Goal: Task Accomplishment & Management: Manage account settings

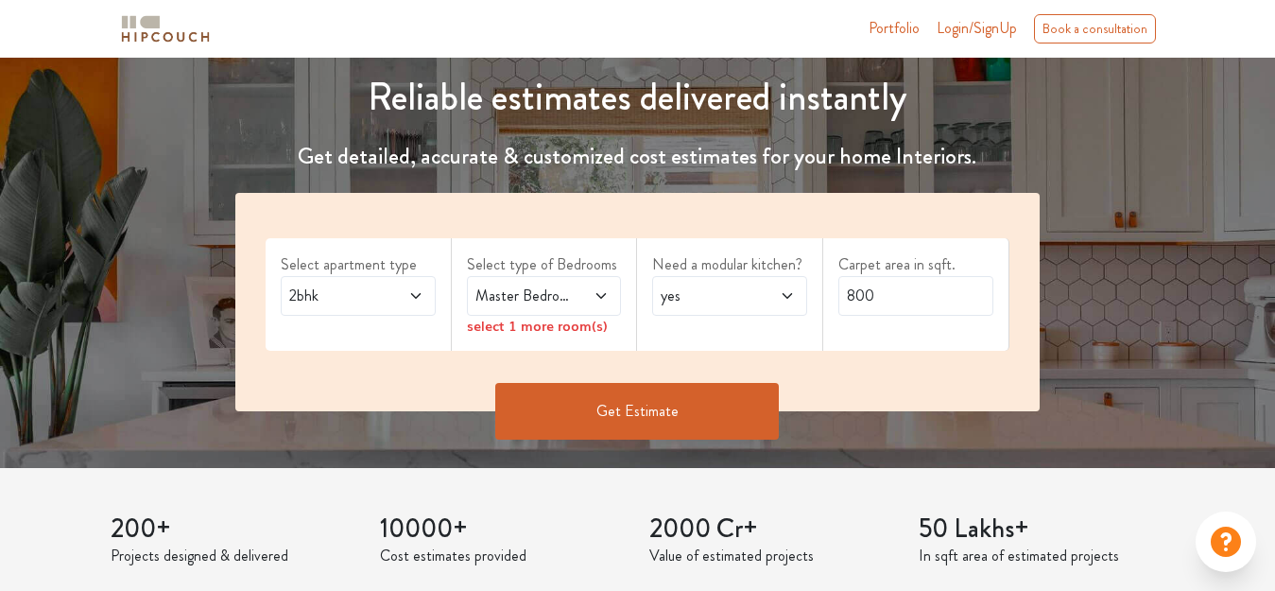
scroll to position [189, 0]
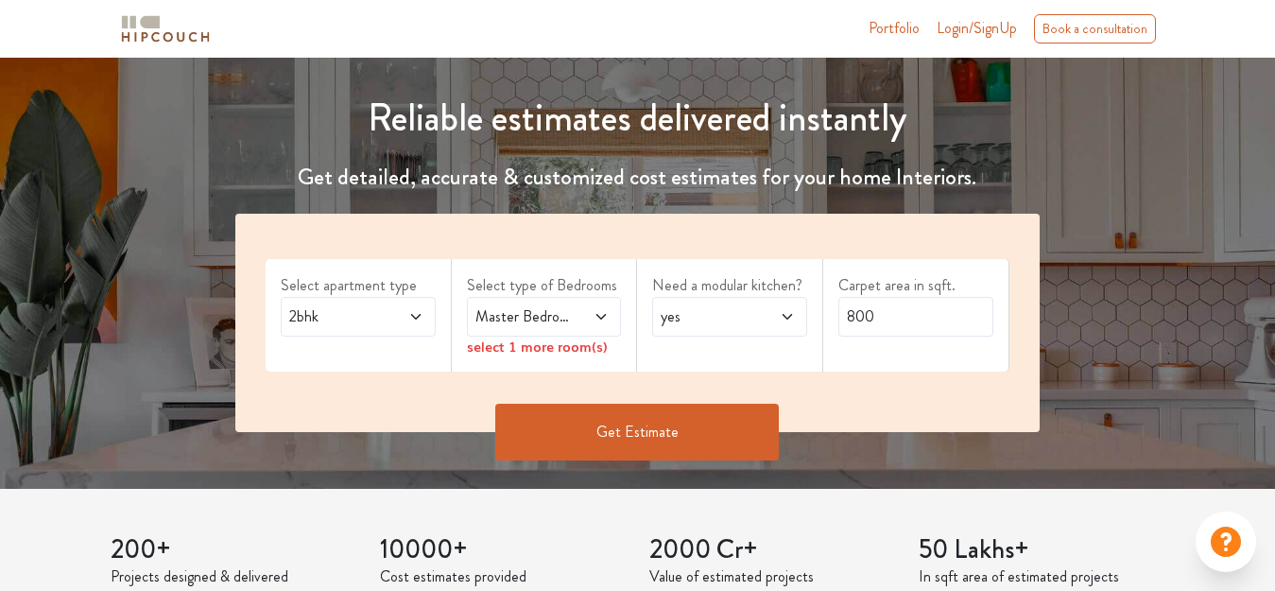
click at [602, 317] on icon at bounding box center [601, 316] width 15 height 15
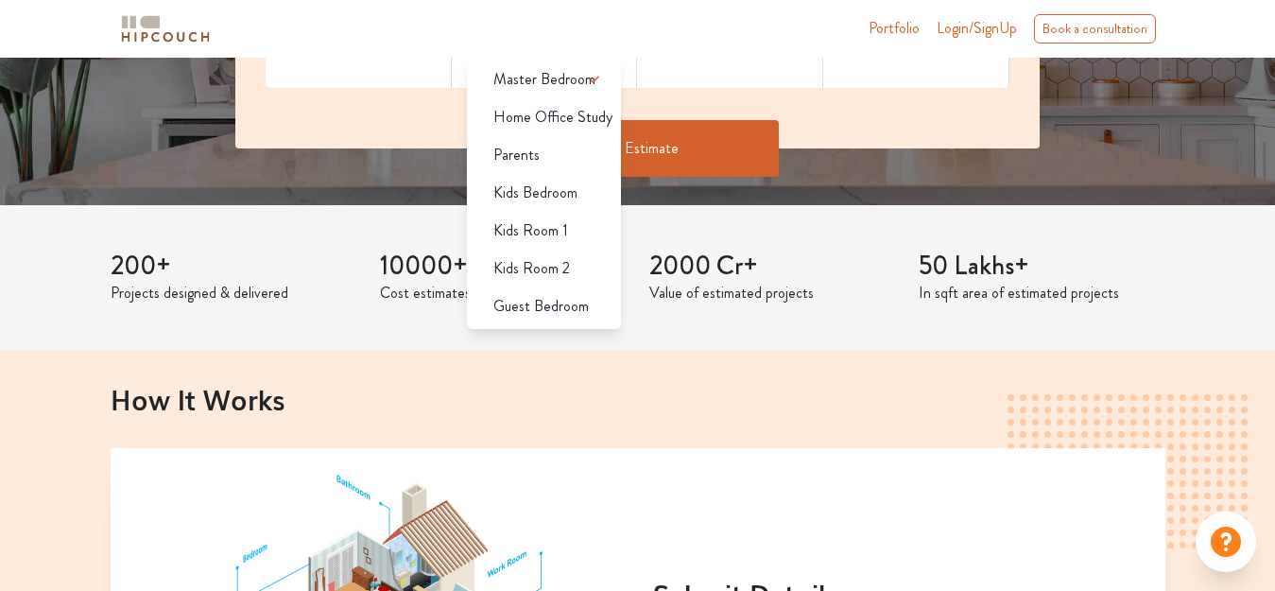
scroll to position [378, 0]
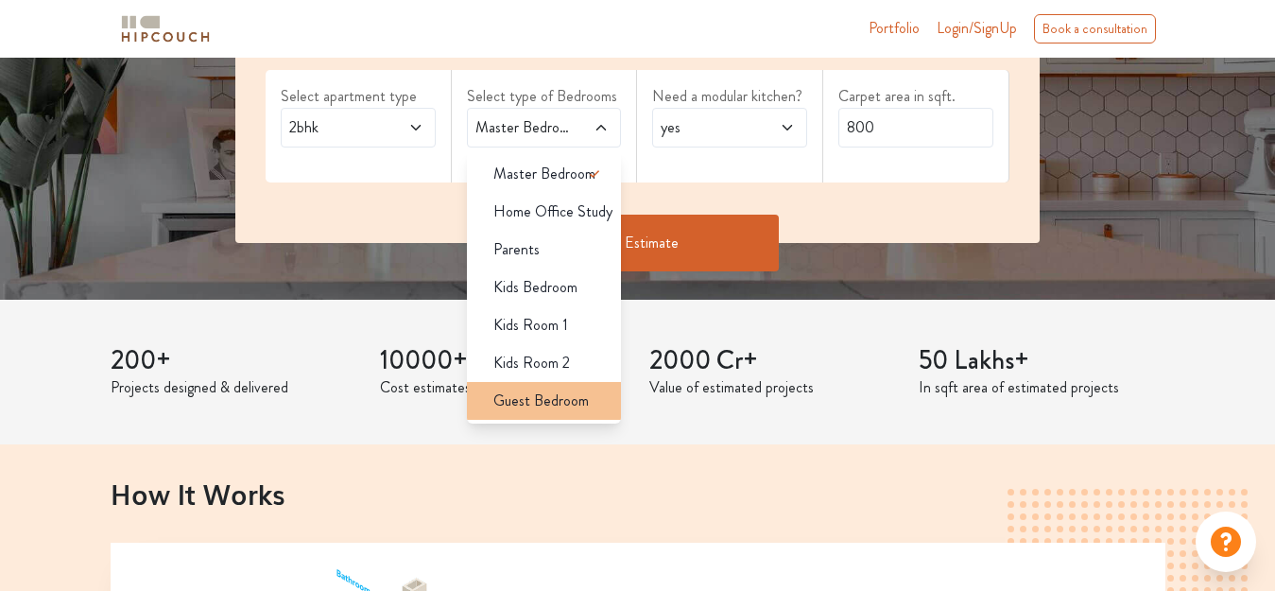
click at [558, 402] on span "Guest Bedroom" at bounding box center [540, 400] width 95 height 23
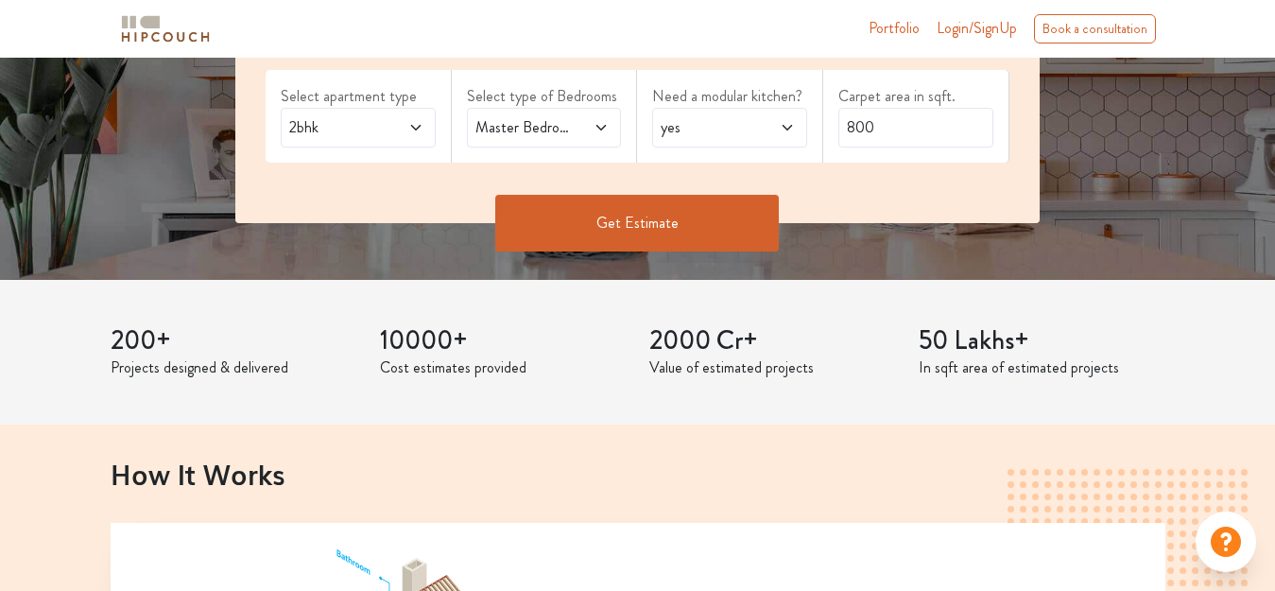
click at [603, 127] on icon at bounding box center [601, 127] width 15 height 15
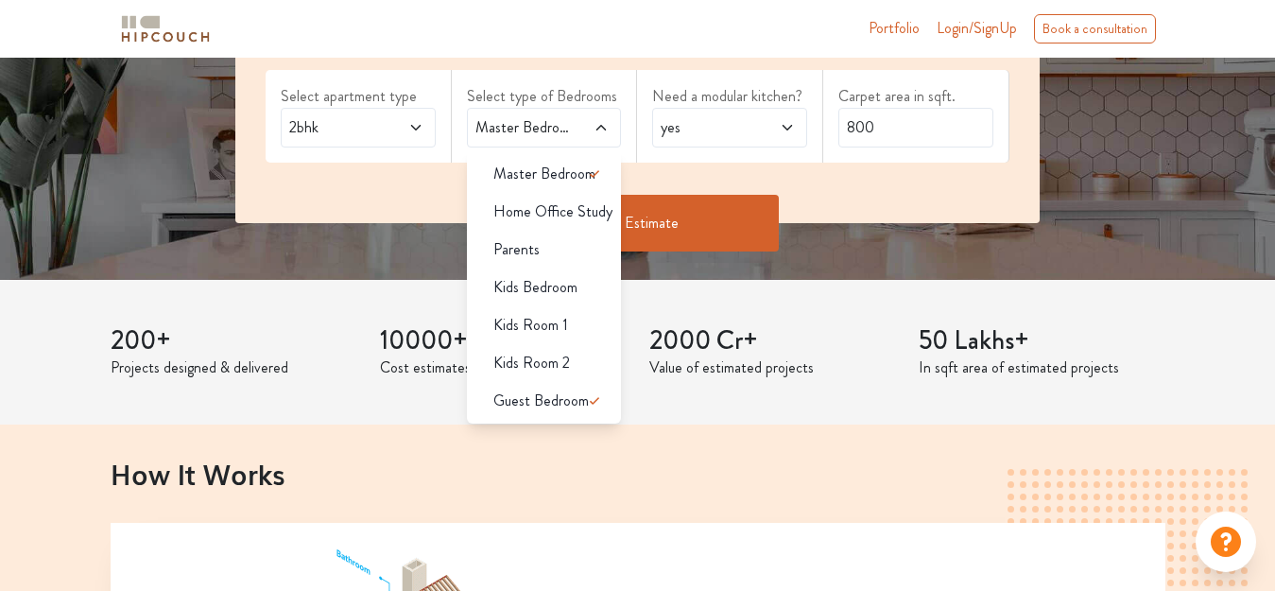
click at [785, 129] on icon at bounding box center [787, 127] width 15 height 15
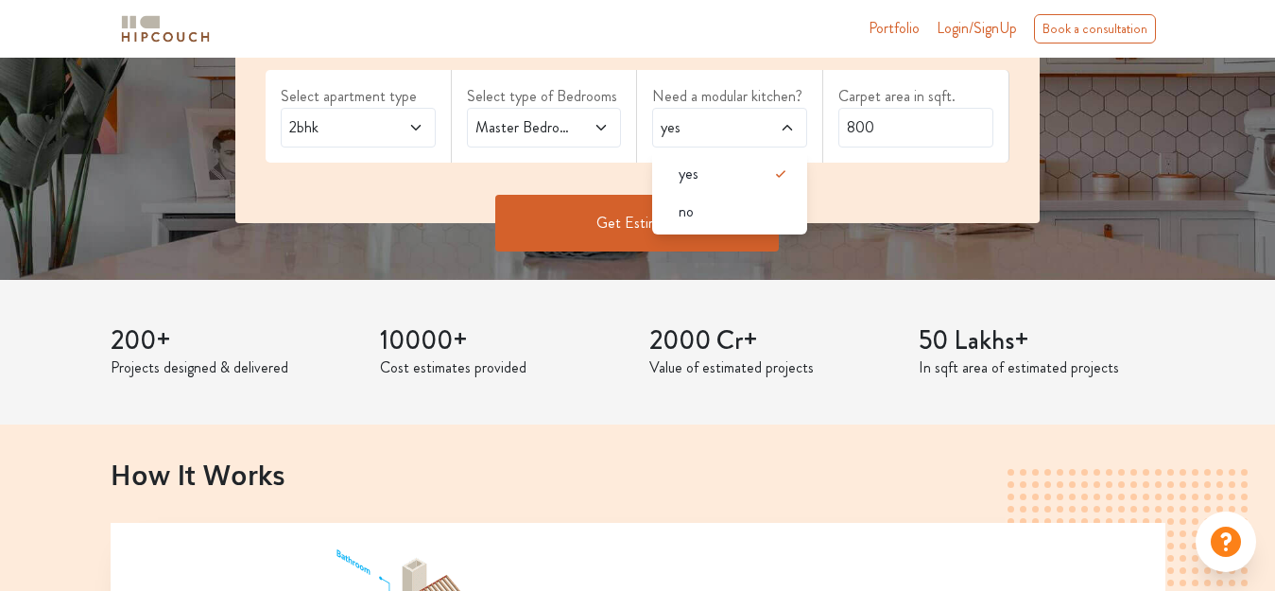
click at [616, 224] on button "Get Estimate" at bounding box center [637, 223] width 284 height 57
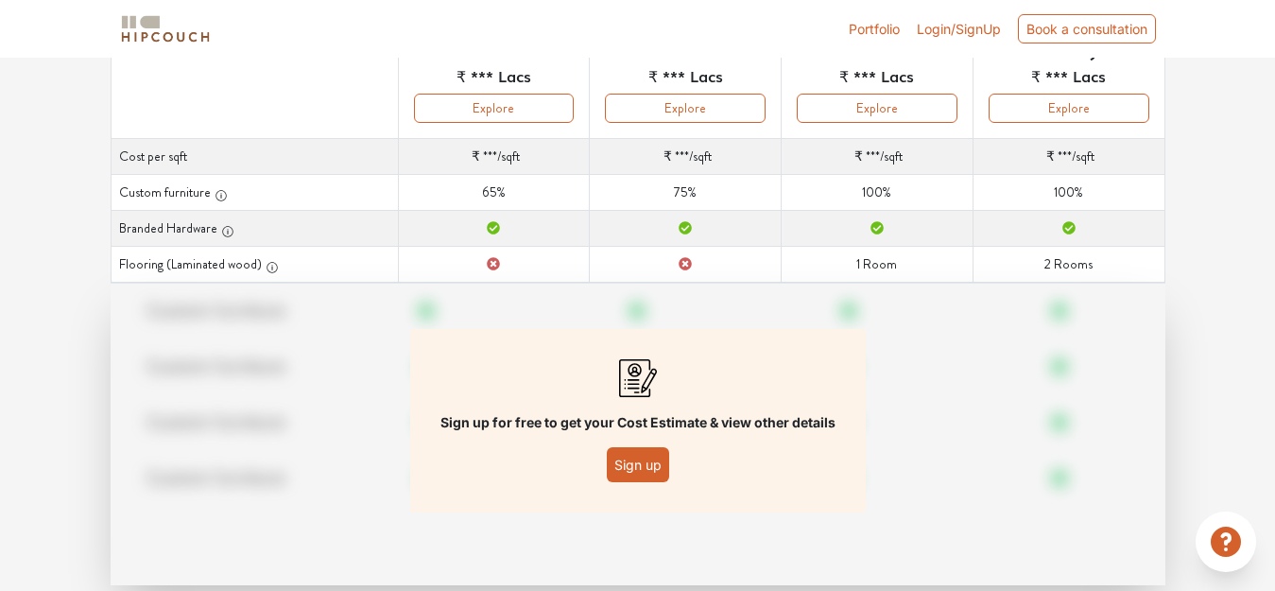
scroll to position [284, 0]
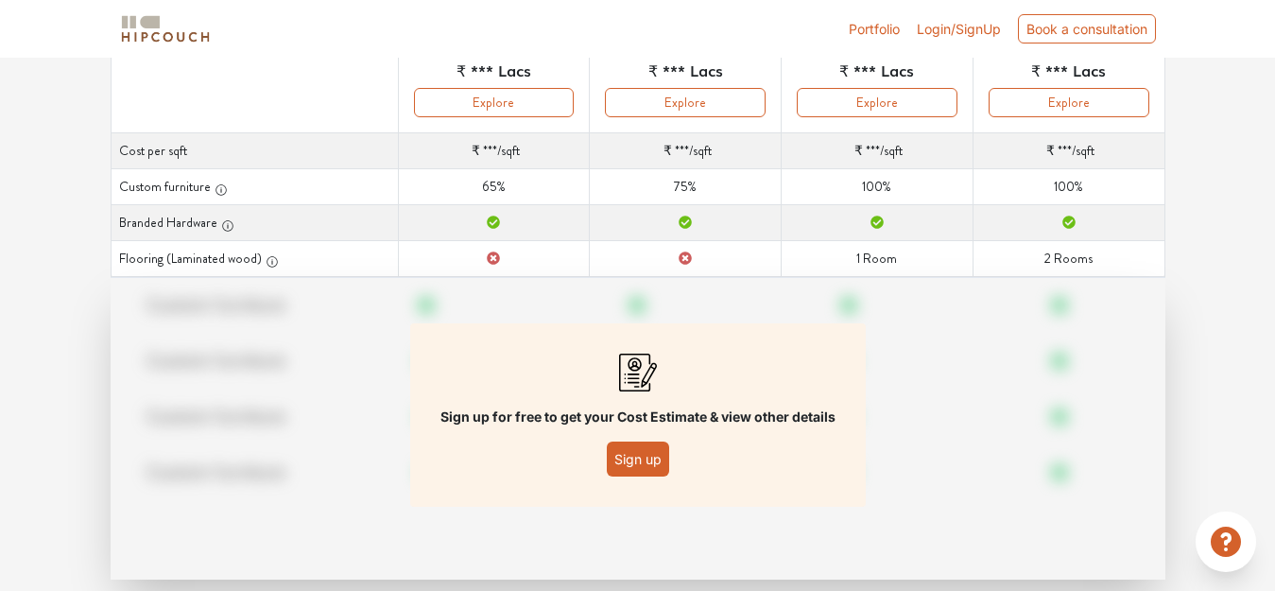
click at [636, 464] on button "Sign up" at bounding box center [638, 458] width 62 height 35
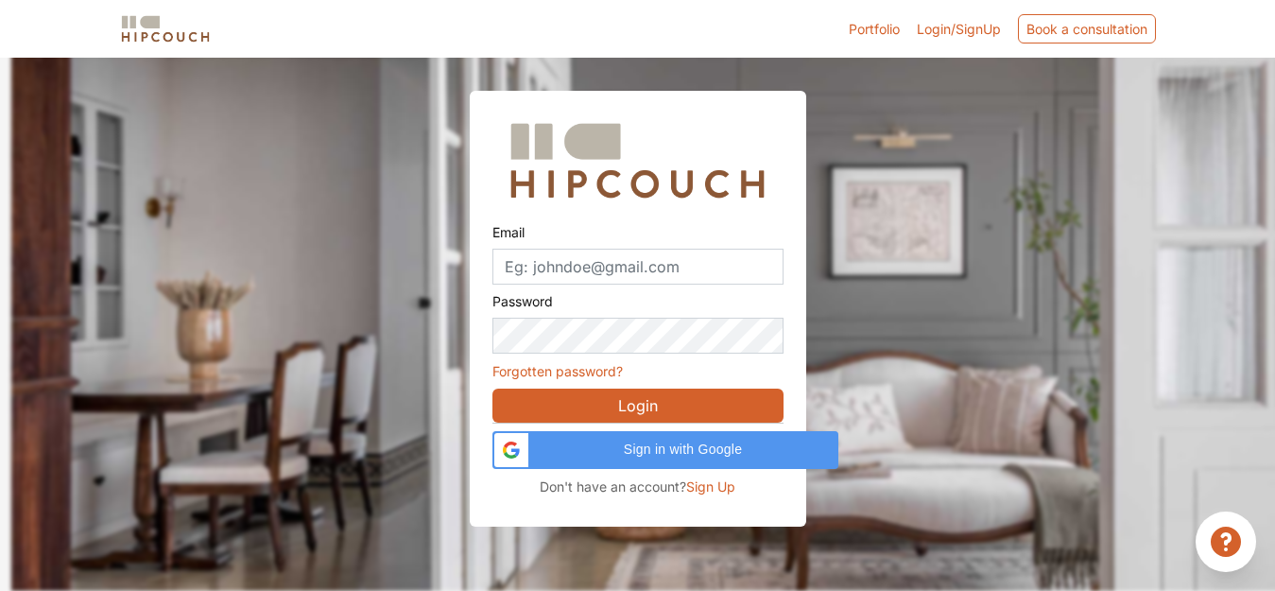
scroll to position [58, 0]
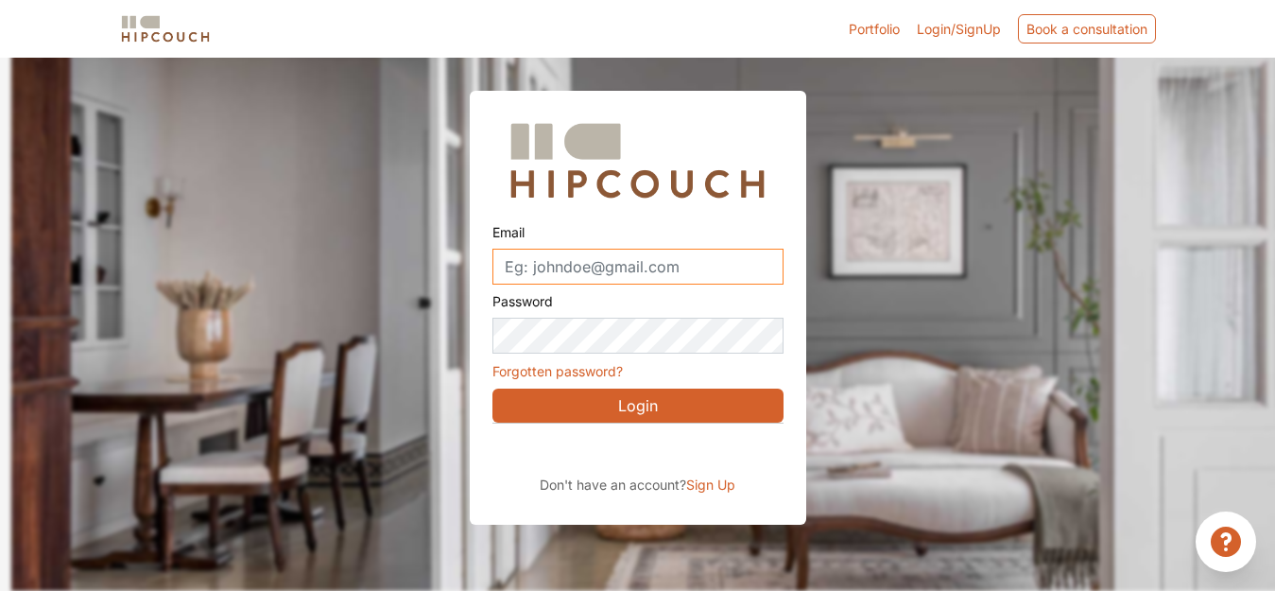
click at [587, 260] on input "Email" at bounding box center [637, 267] width 291 height 36
type input "[EMAIL_ADDRESS][DOMAIN_NAME]"
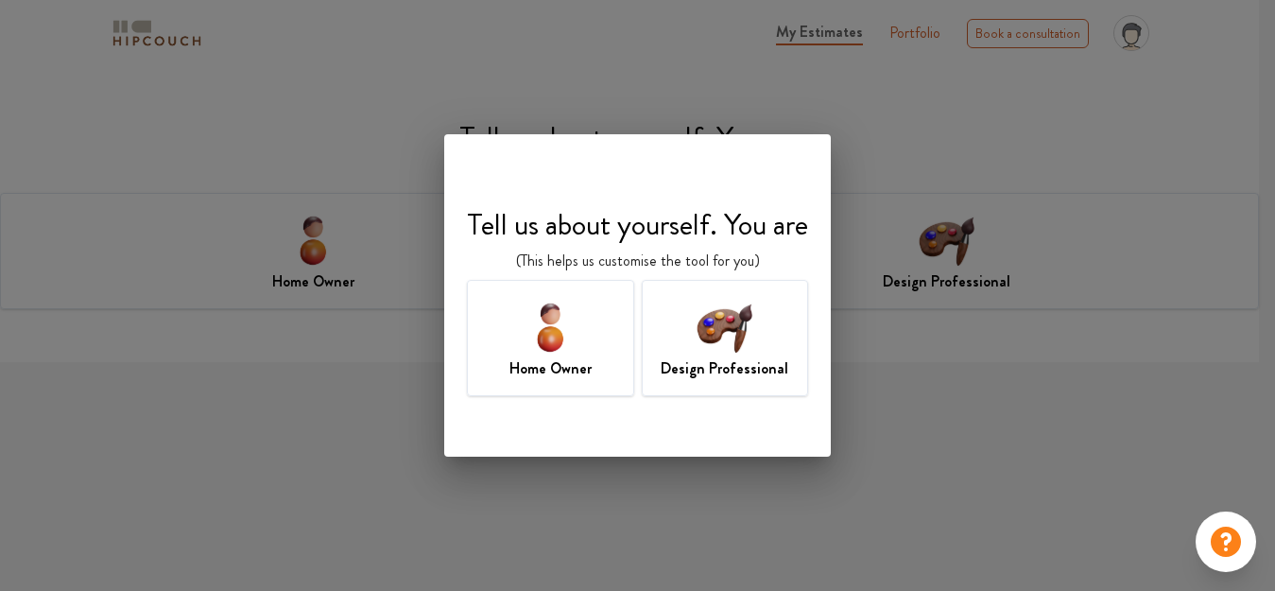
click at [733, 323] on img at bounding box center [724, 326] width 61 height 61
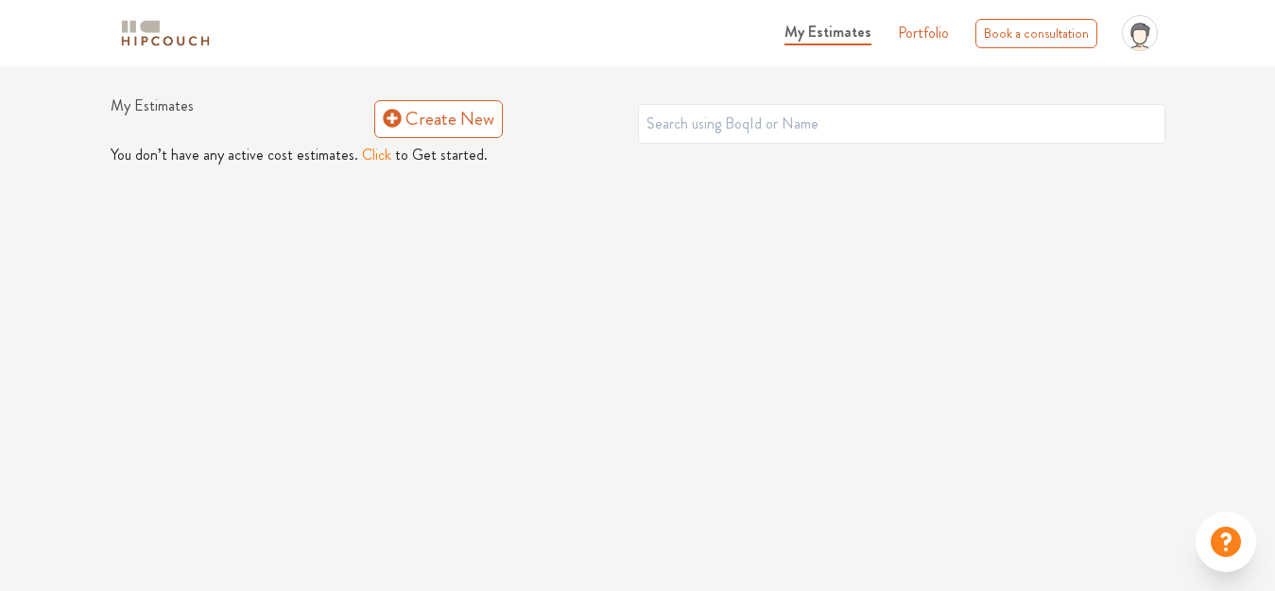
click at [365, 149] on button "Click" at bounding box center [376, 155] width 29 height 23
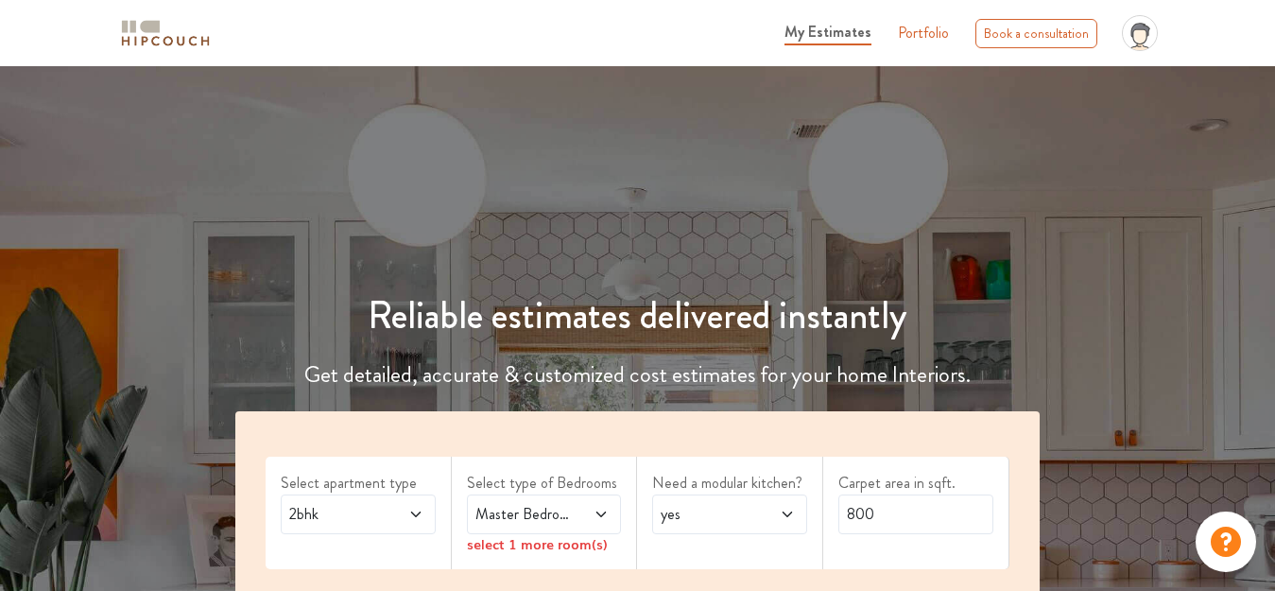
scroll to position [95, 0]
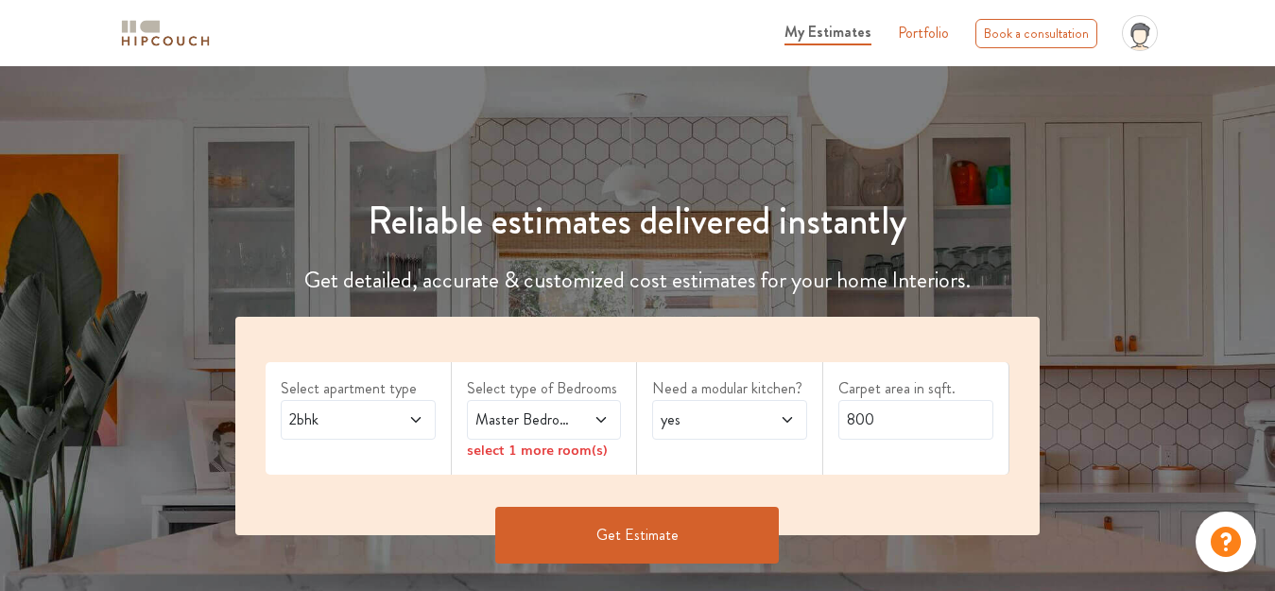
click at [600, 421] on icon at bounding box center [600, 420] width 9 height 6
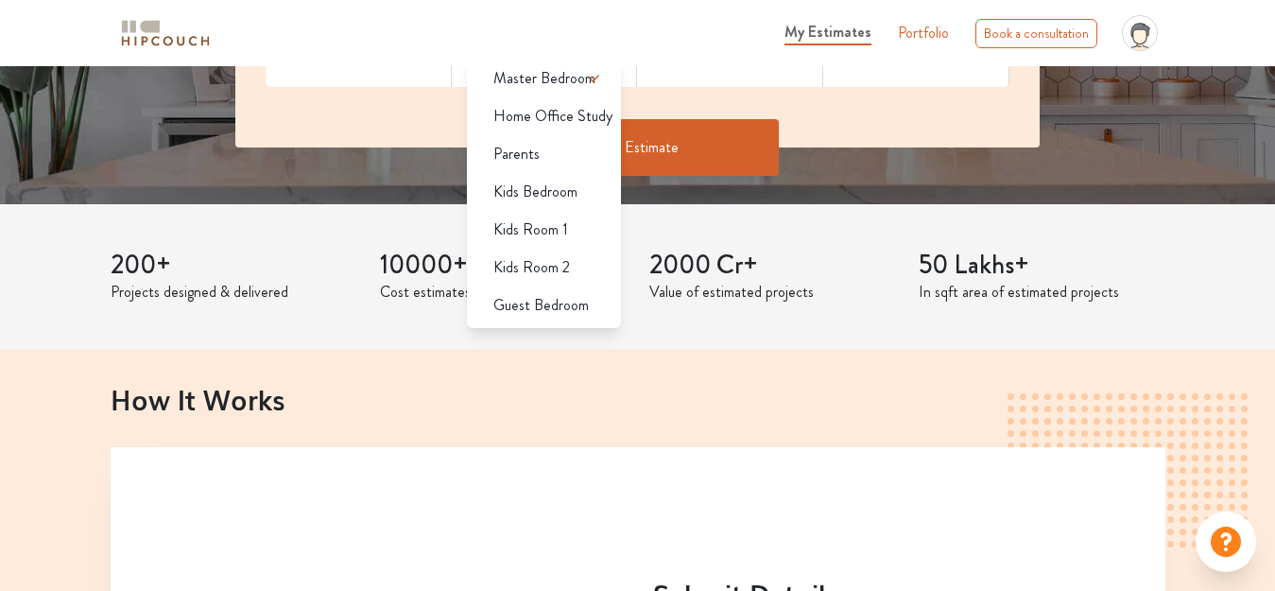
scroll to position [473, 0]
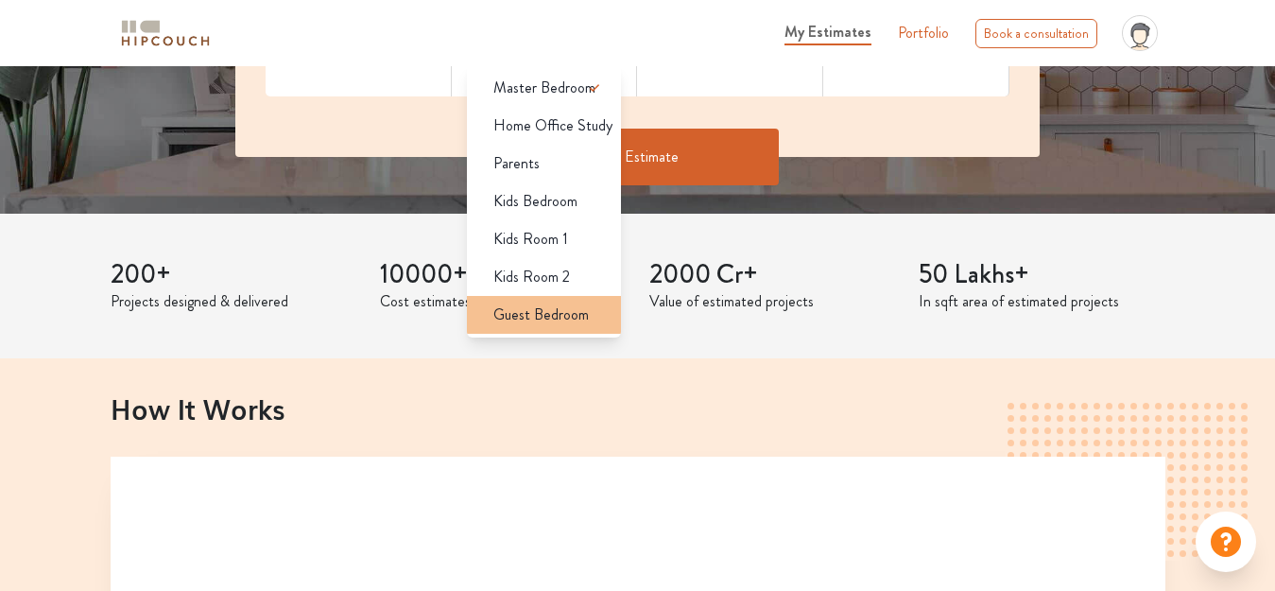
click at [552, 317] on span "Guest Bedroom" at bounding box center [540, 314] width 95 height 23
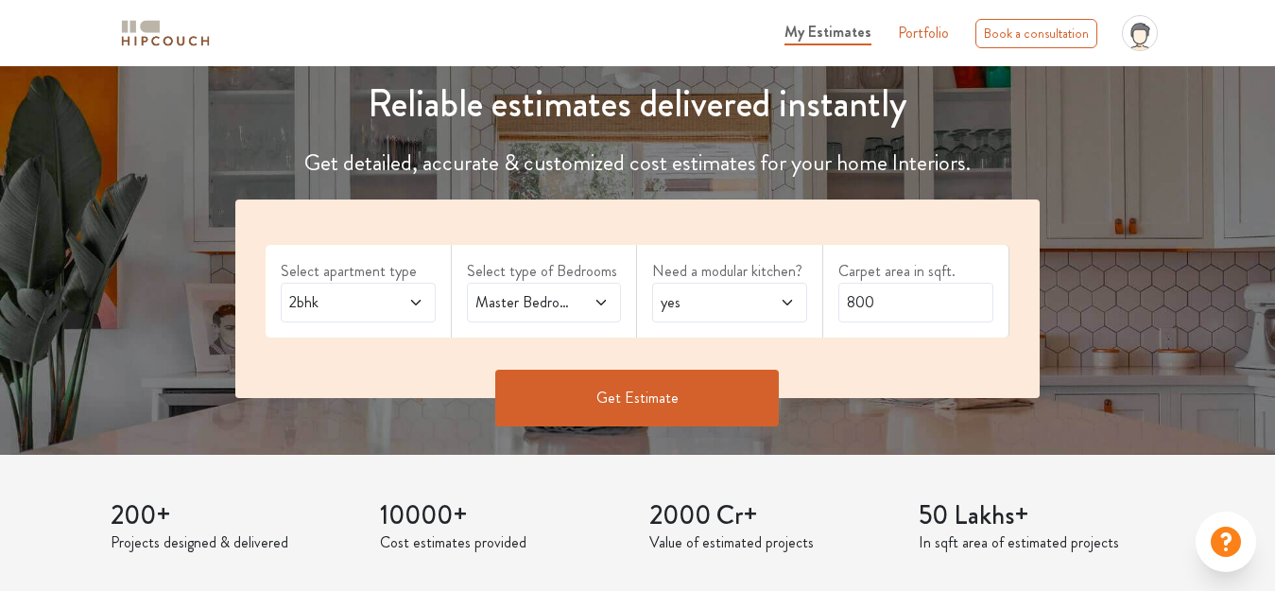
scroll to position [95, 0]
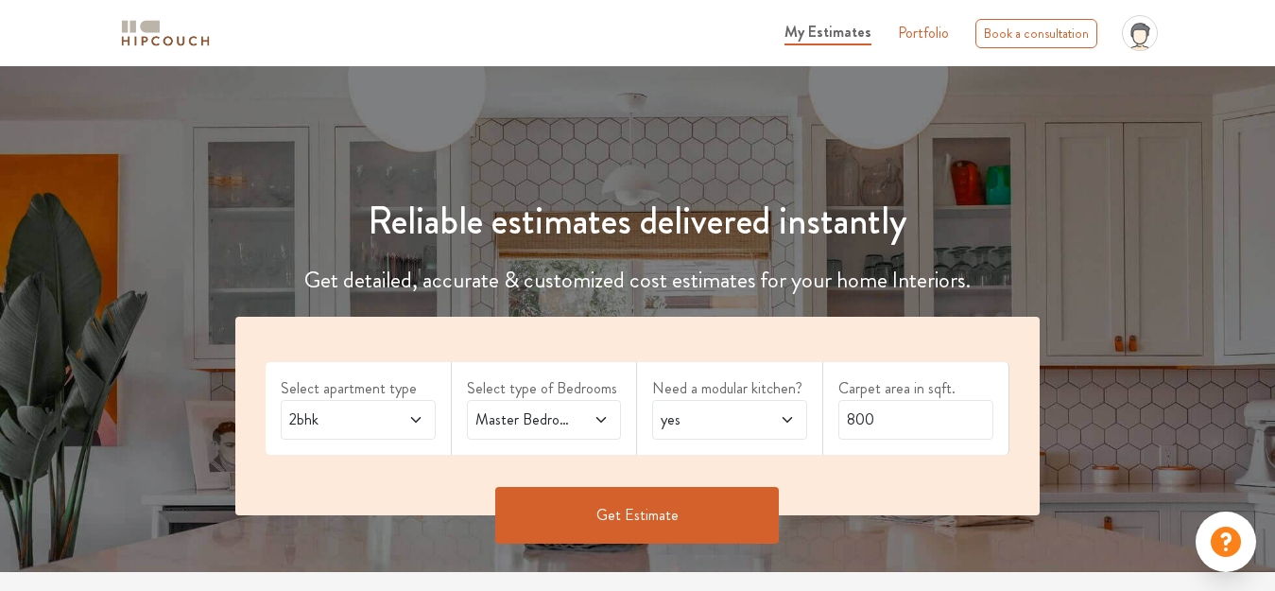
click at [625, 510] on button "Get Estimate" at bounding box center [637, 515] width 284 height 57
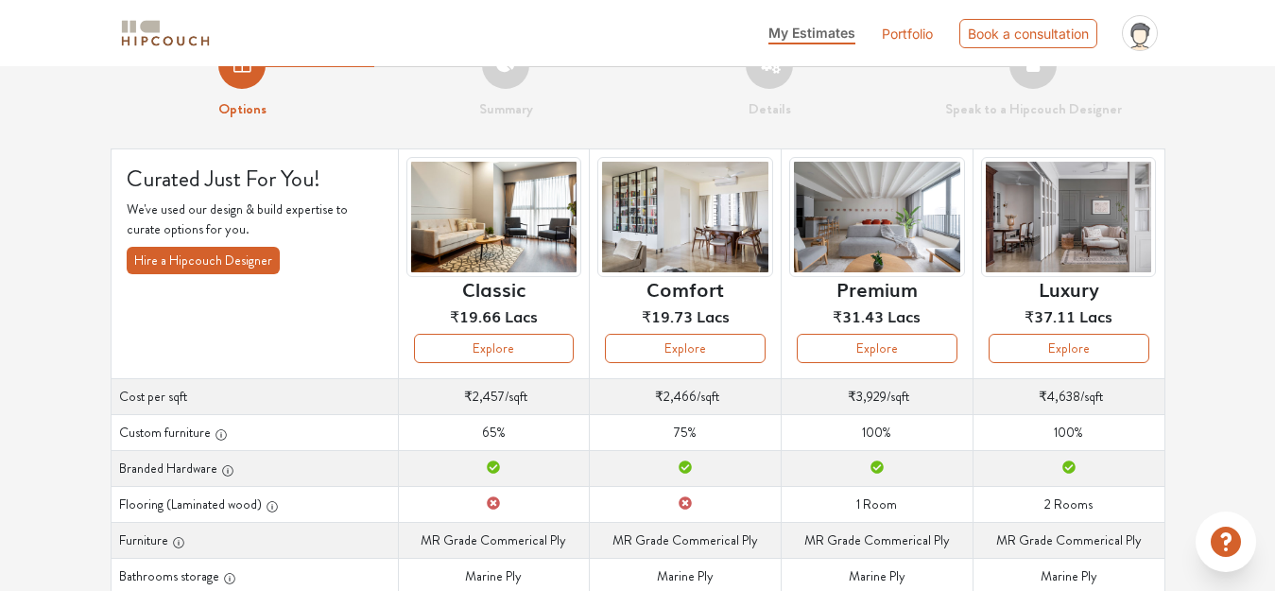
scroll to position [19, 0]
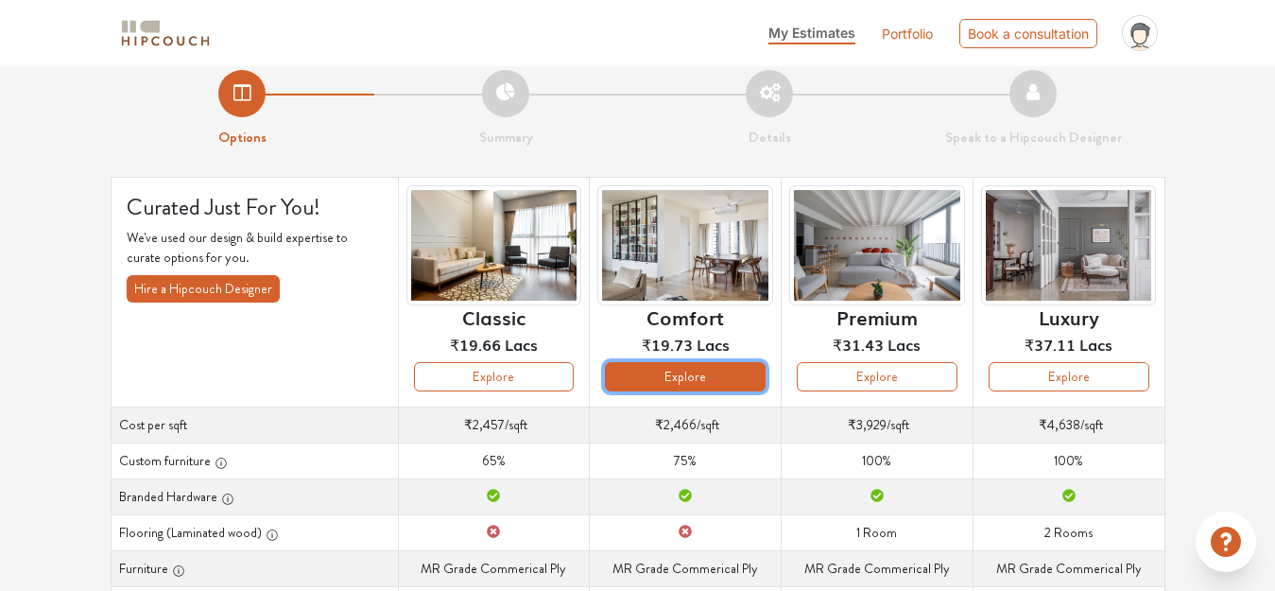
click at [703, 378] on button "Explore" at bounding box center [685, 376] width 161 height 29
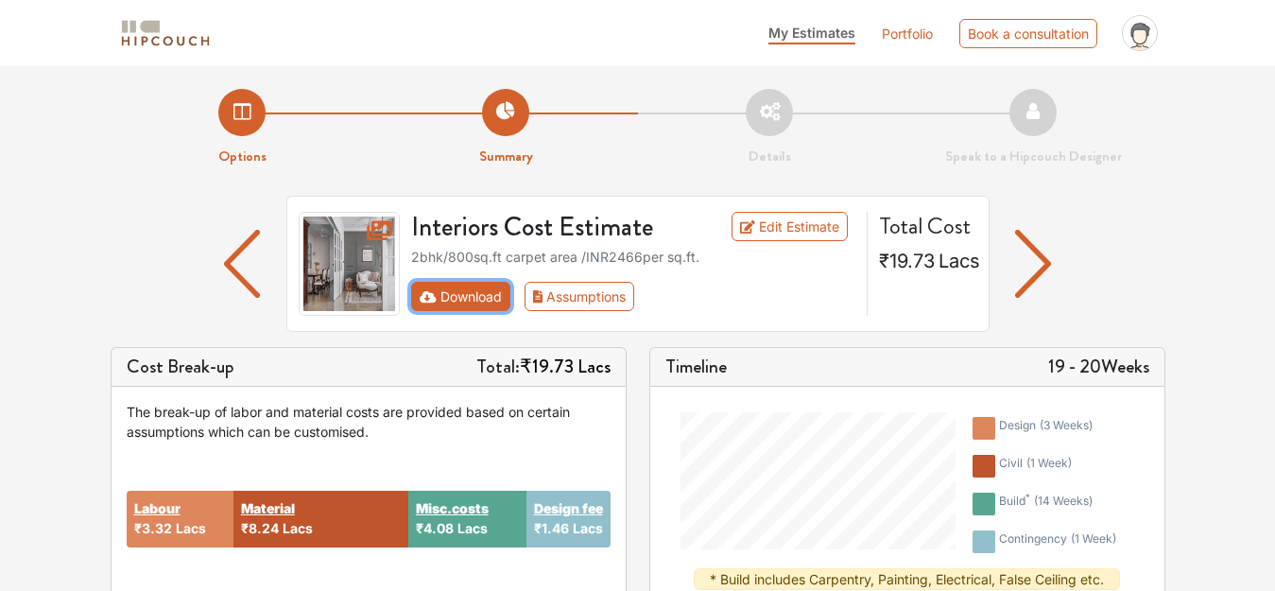
click at [454, 296] on button "Download" at bounding box center [460, 296] width 99 height 29
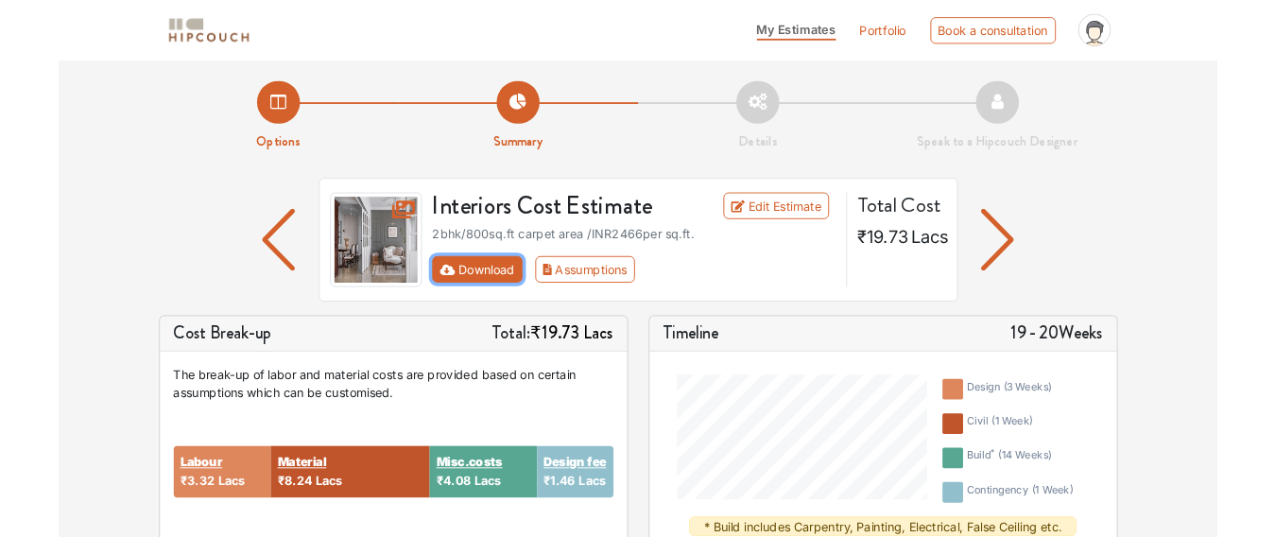
scroll to position [95, 0]
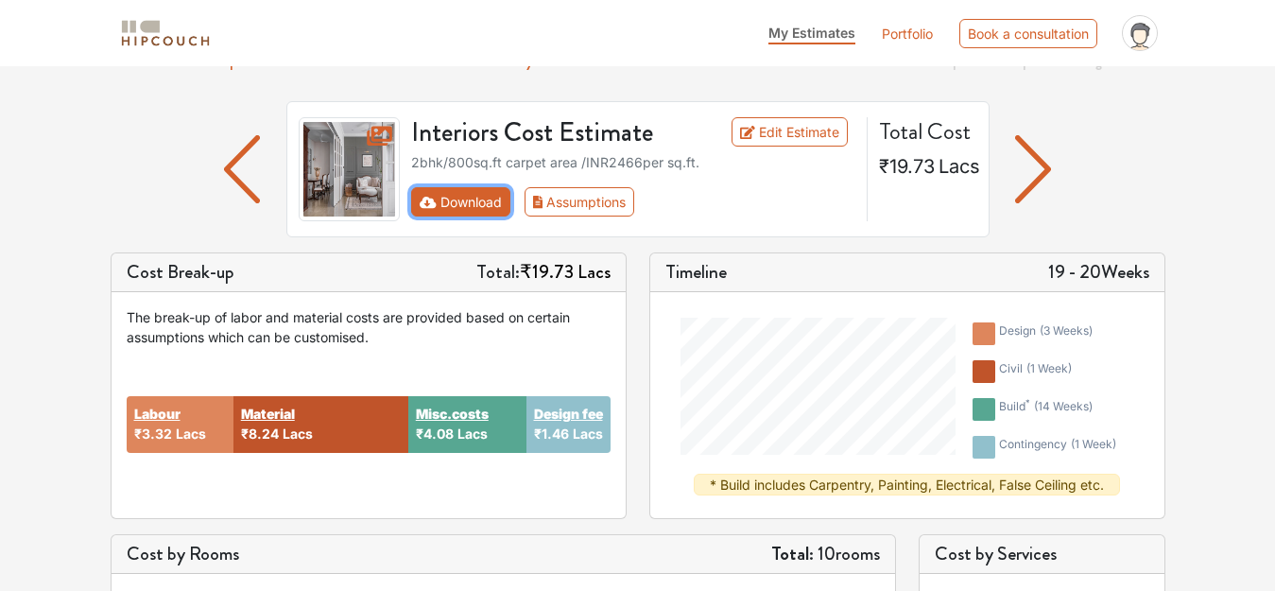
click at [440, 206] on button "Download" at bounding box center [460, 201] width 99 height 29
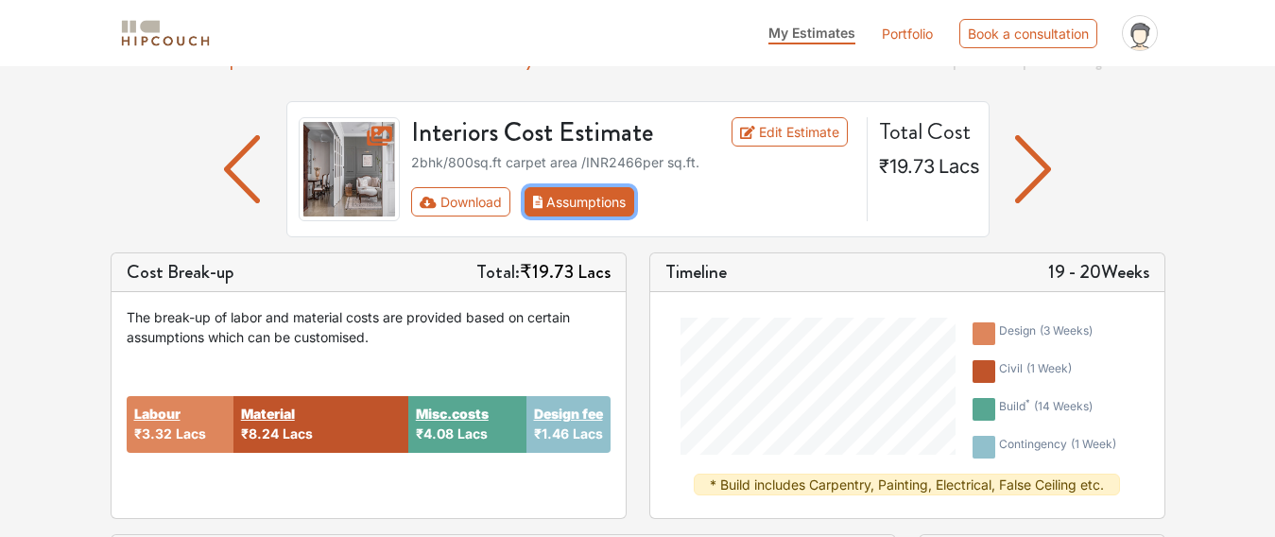
click at [590, 207] on button "Assumptions" at bounding box center [580, 201] width 111 height 29
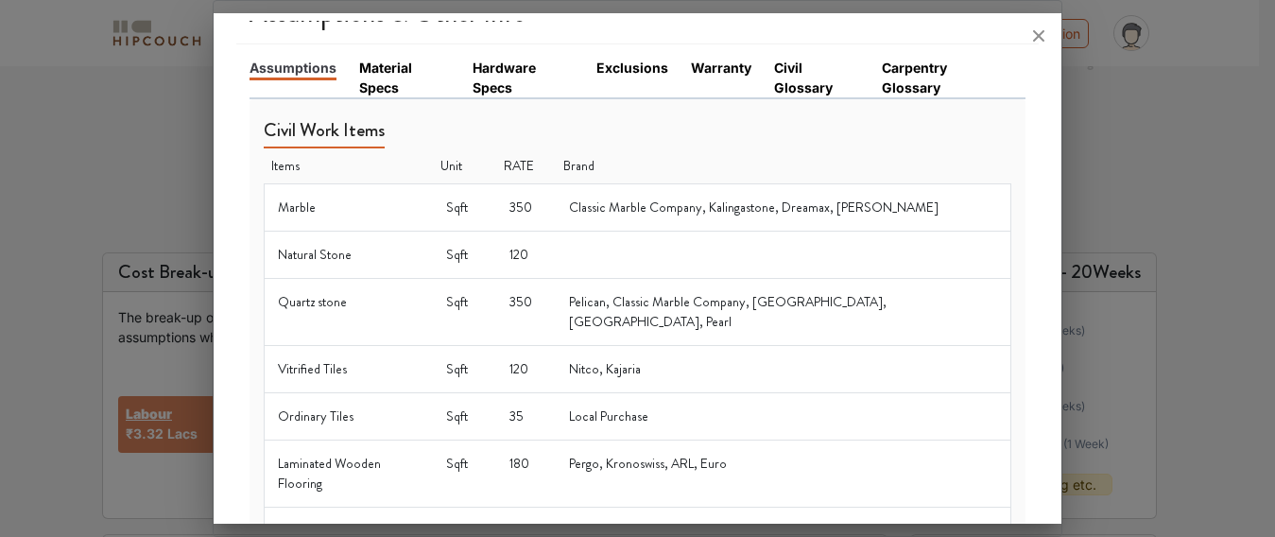
scroll to position [0, 0]
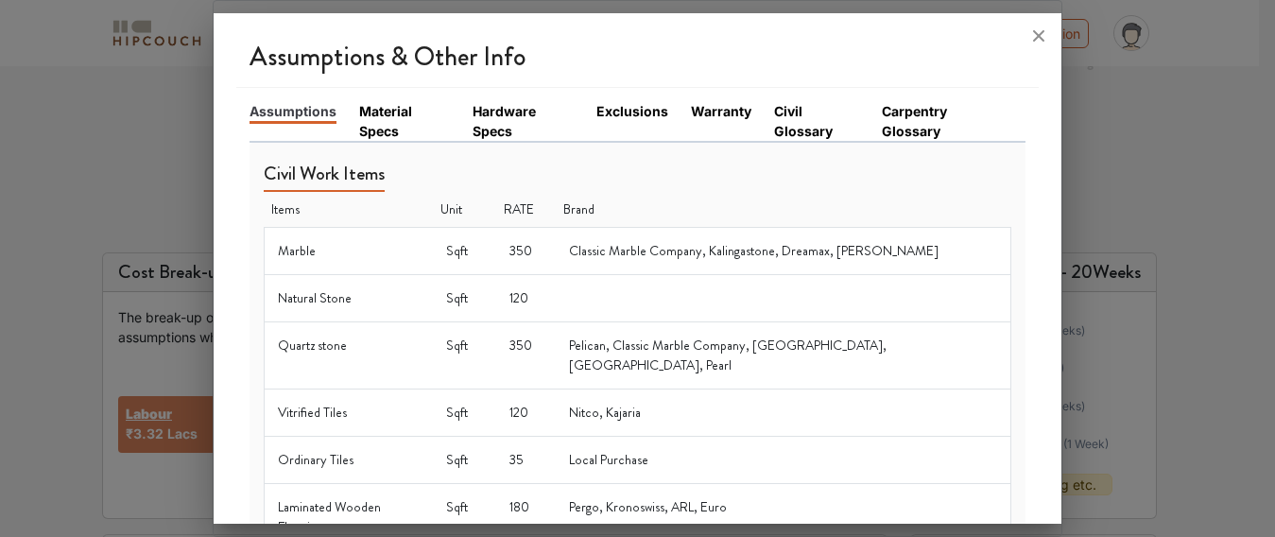
click at [398, 120] on link "Material Specs" at bounding box center [404, 121] width 91 height 40
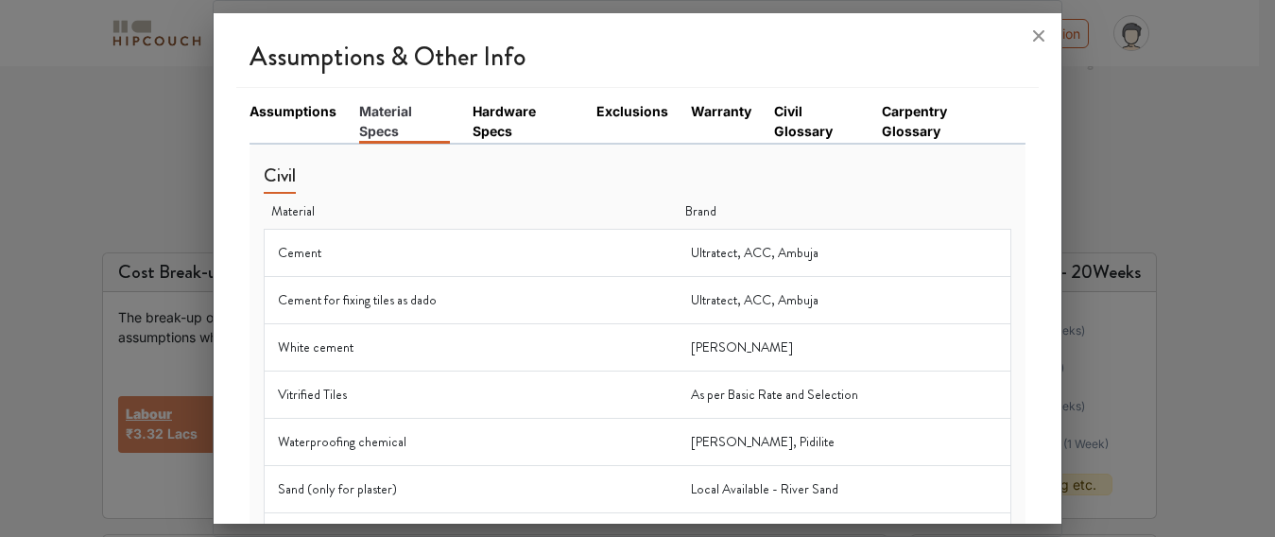
click at [489, 120] on link "Hardware Specs" at bounding box center [523, 121] width 101 height 40
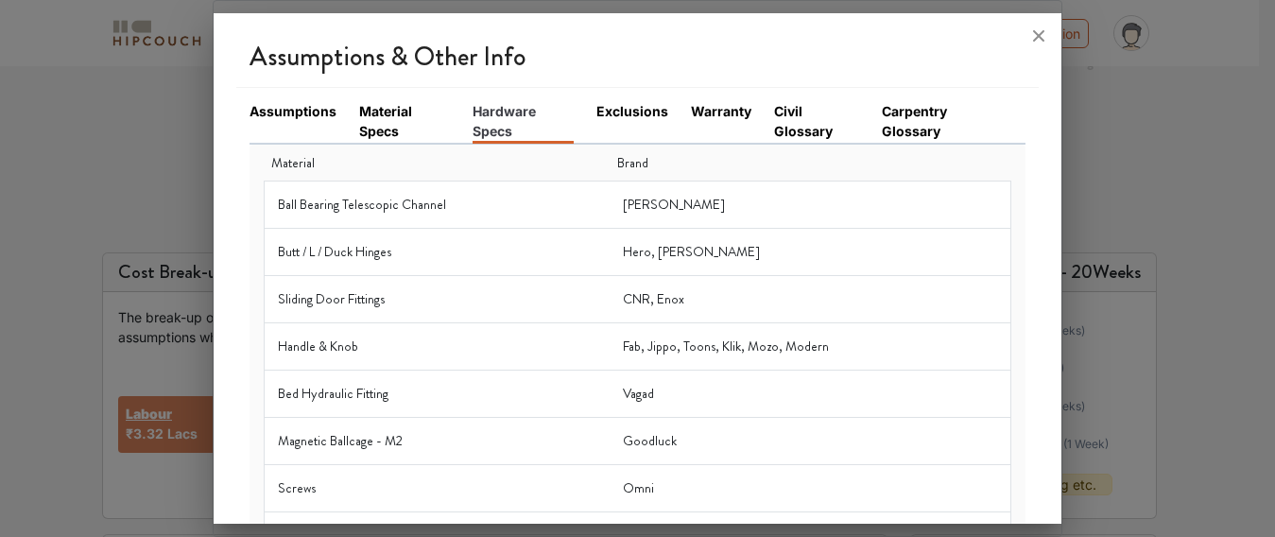
click at [610, 126] on li "Exclusions" at bounding box center [643, 122] width 95 height 42
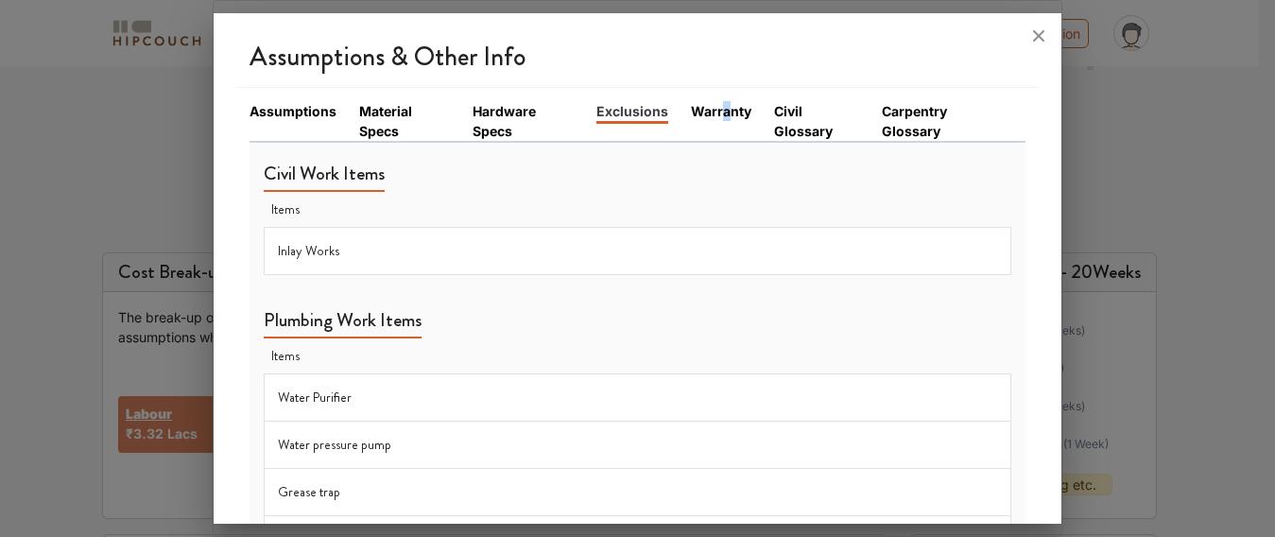
click at [718, 117] on link "Warranty" at bounding box center [721, 111] width 60 height 20
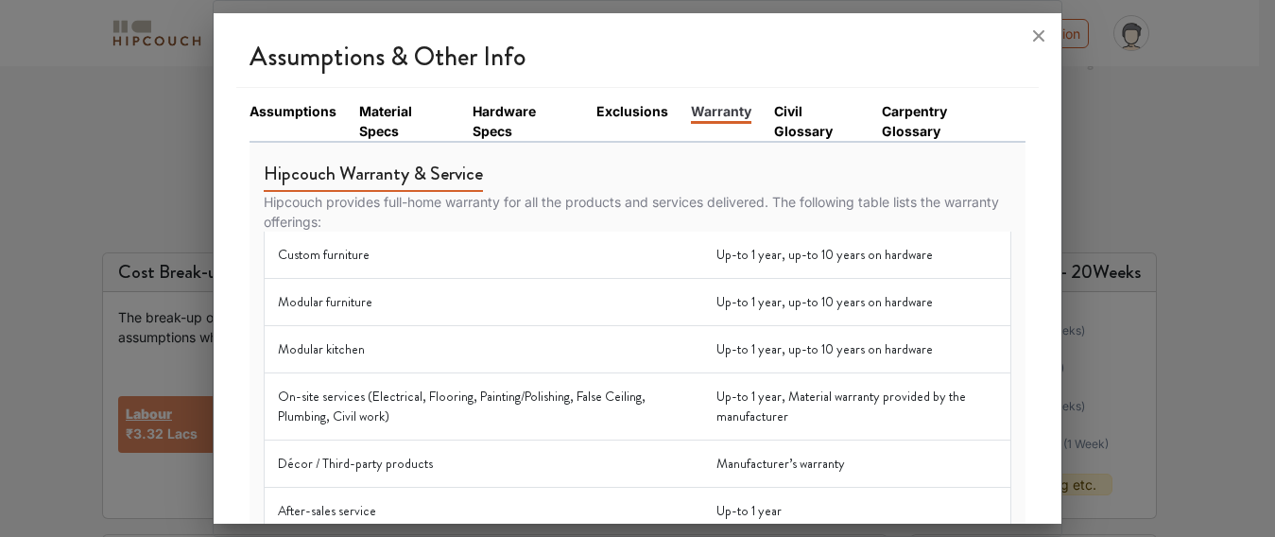
click at [801, 137] on link "Civil Glossary" at bounding box center [816, 121] width 85 height 40
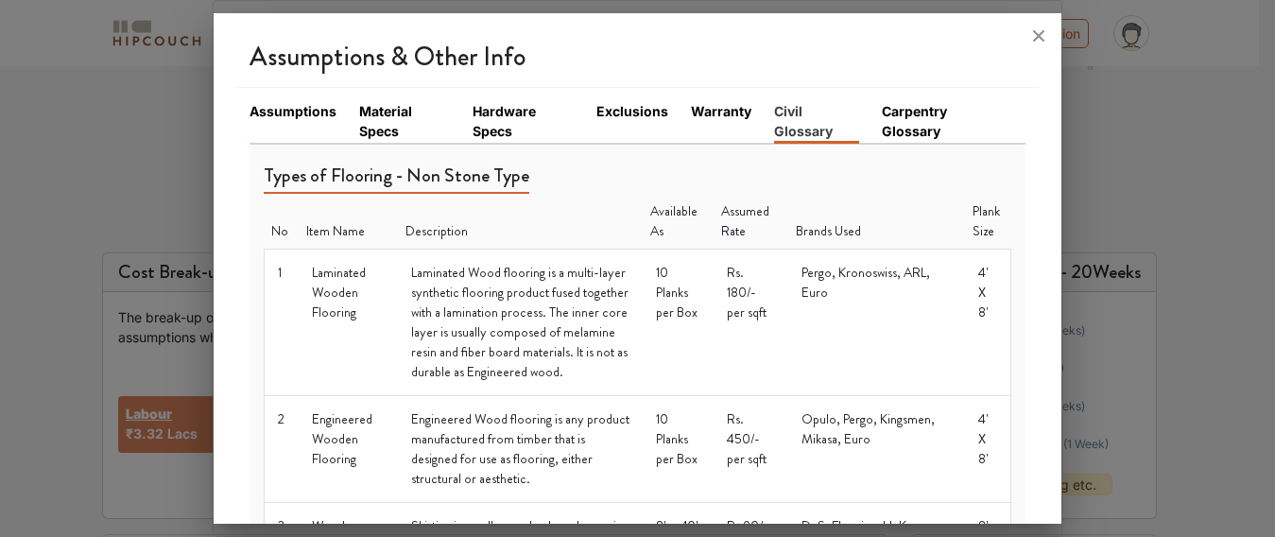
click at [895, 129] on link "Carpentry Glossary" at bounding box center [942, 121] width 121 height 40
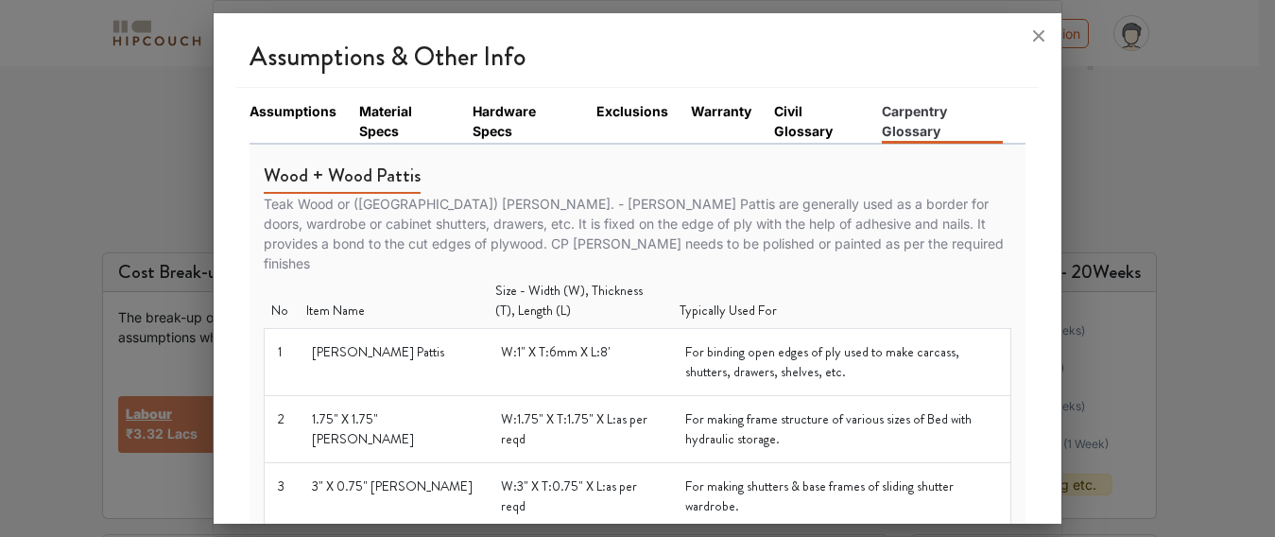
click at [305, 112] on link "Assumptions" at bounding box center [293, 111] width 87 height 20
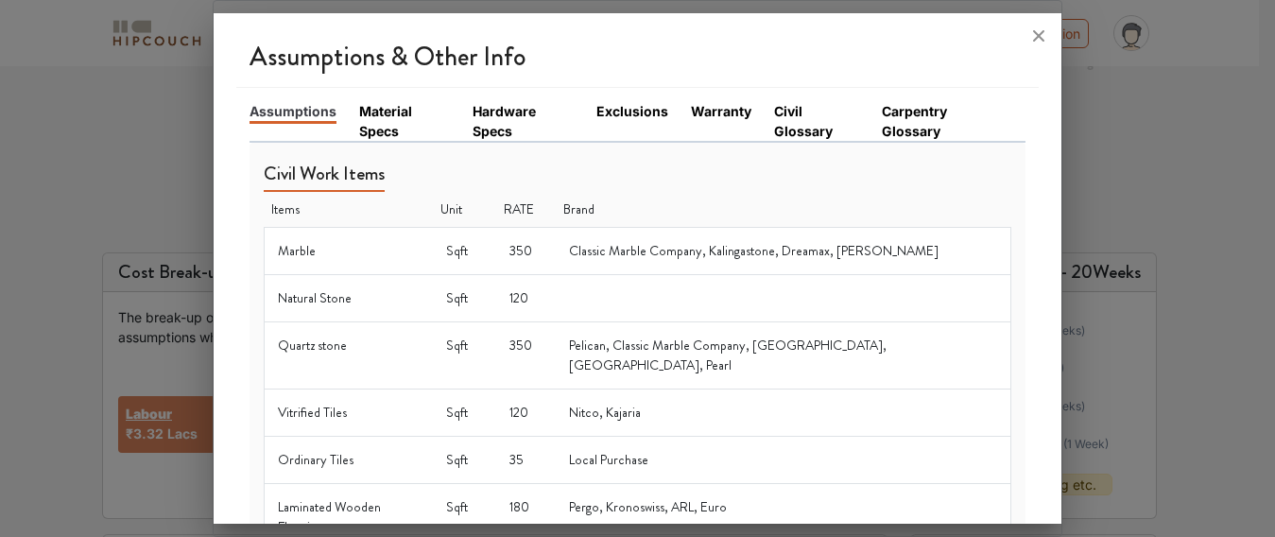
click at [411, 130] on link "Material Specs" at bounding box center [404, 121] width 91 height 40
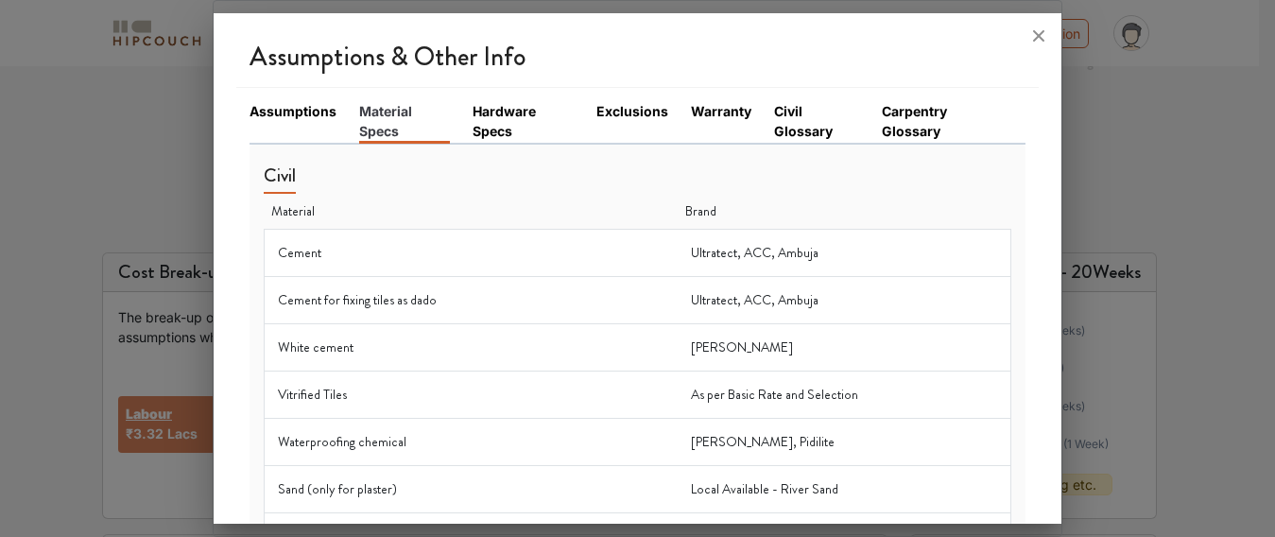
click at [498, 124] on link "Hardware Specs" at bounding box center [523, 121] width 101 height 40
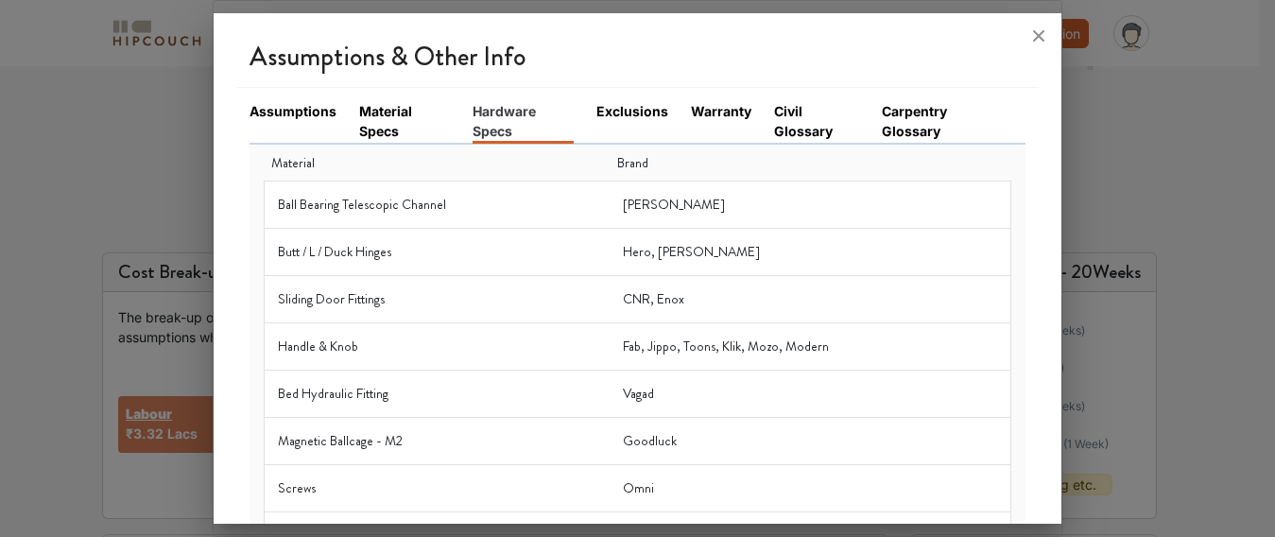
click at [1036, 36] on icon at bounding box center [1039, 36] width 30 height 30
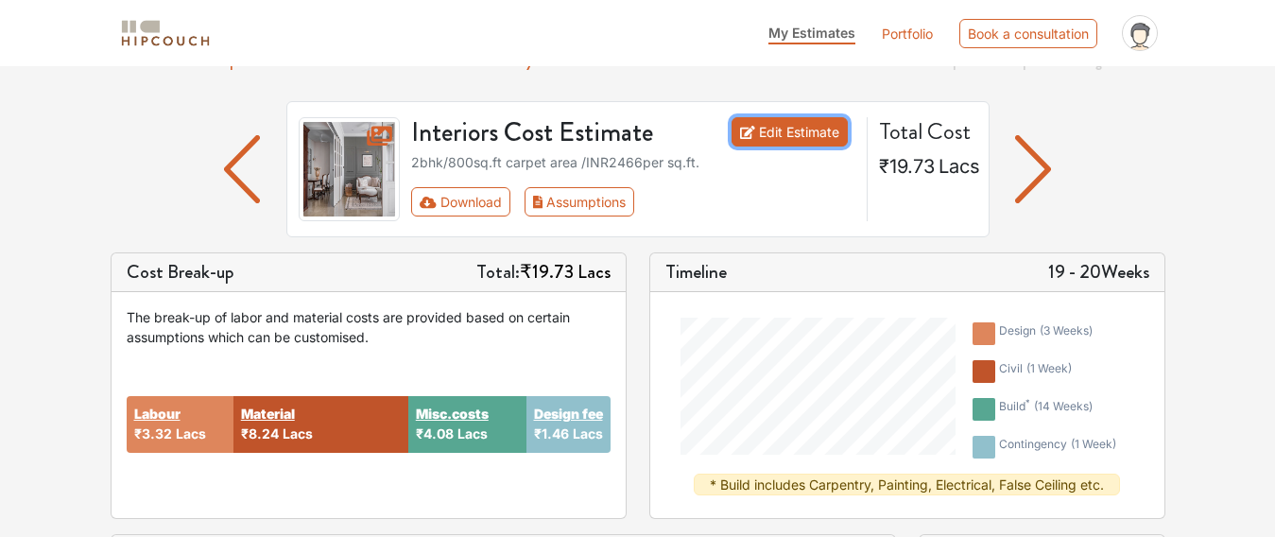
click at [780, 139] on link "Edit Estimate" at bounding box center [790, 131] width 116 height 29
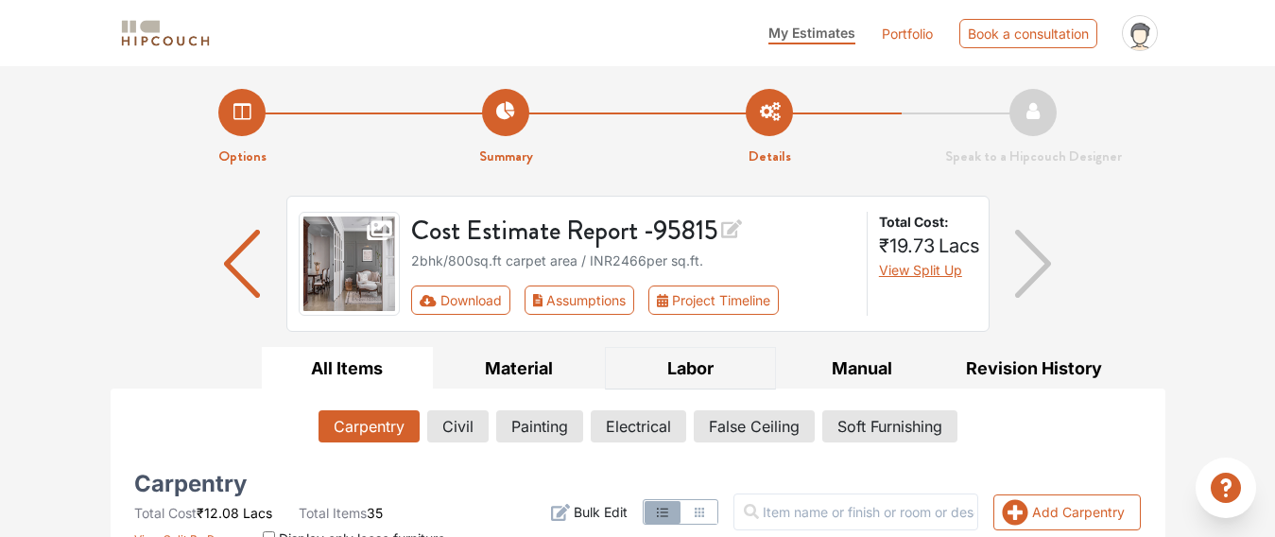
click at [680, 367] on button "Labor" at bounding box center [691, 368] width 172 height 43
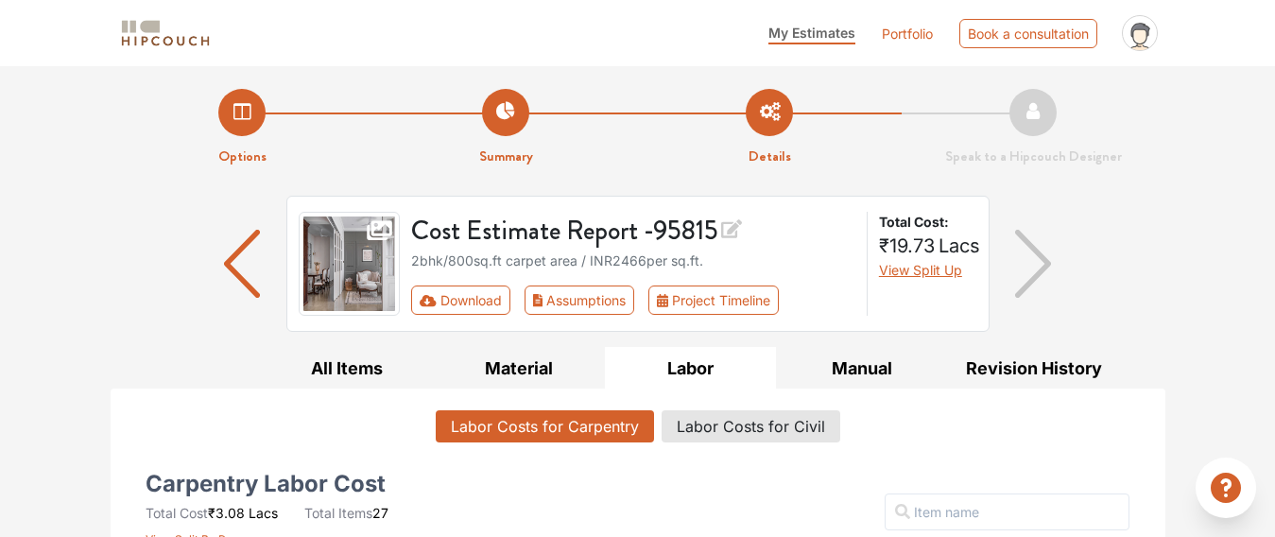
scroll to position [284, 0]
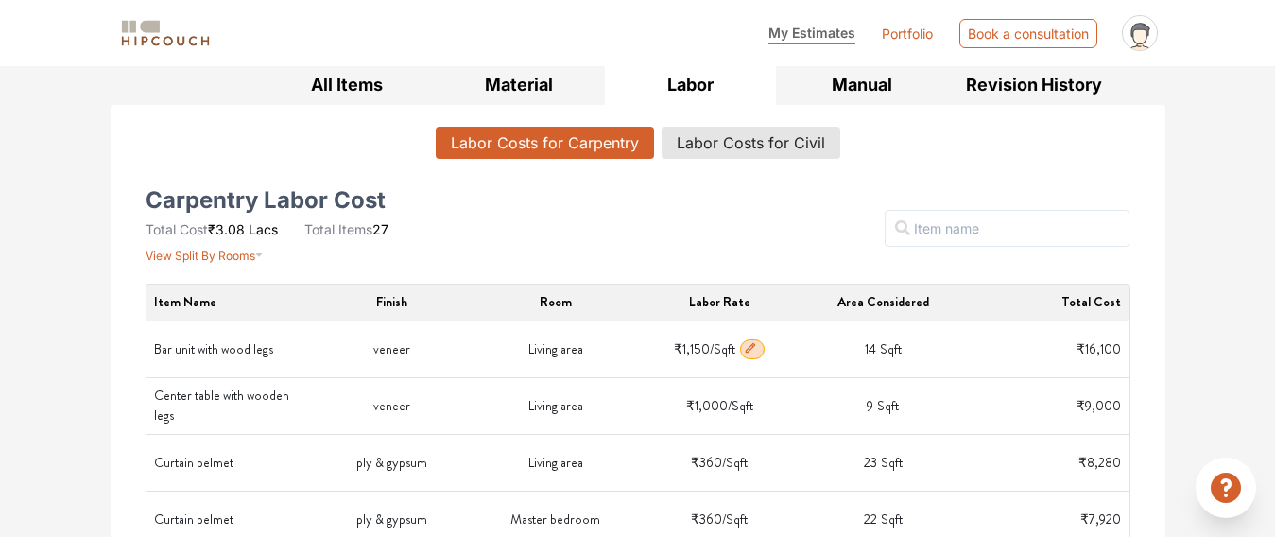
click at [753, 352] on icon "button" at bounding box center [750, 347] width 13 height 13
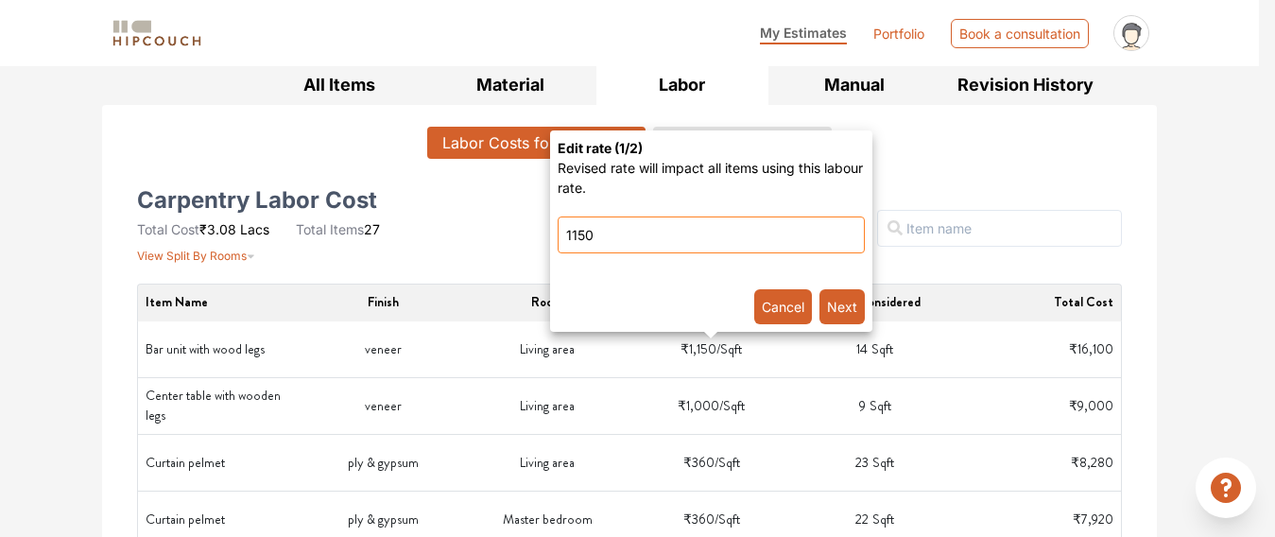
drag, startPoint x: 630, startPoint y: 233, endPoint x: 509, endPoint y: 250, distance: 122.2
click at [509, 250] on legs-popover-popover\} "Edit rate ( 1 /2) Revised rate will impact all items using this labour rate. 11…" at bounding box center [637, 268] width 1275 height 537
type input "1200"
click at [848, 308] on button "Next" at bounding box center [841, 306] width 45 height 35
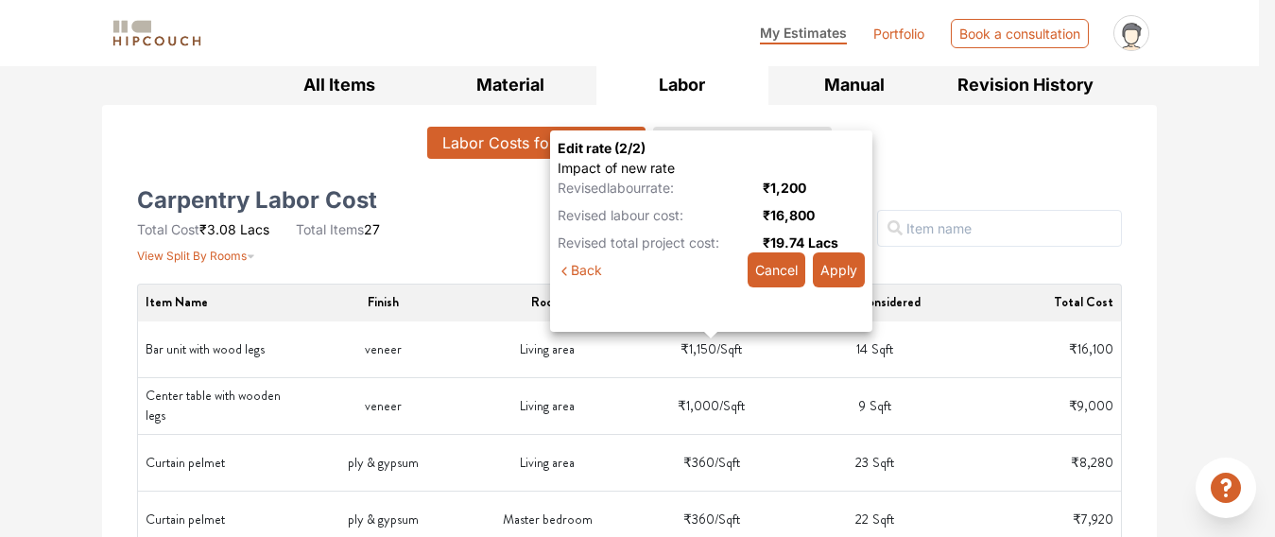
click at [852, 270] on button "Apply" at bounding box center [839, 269] width 52 height 35
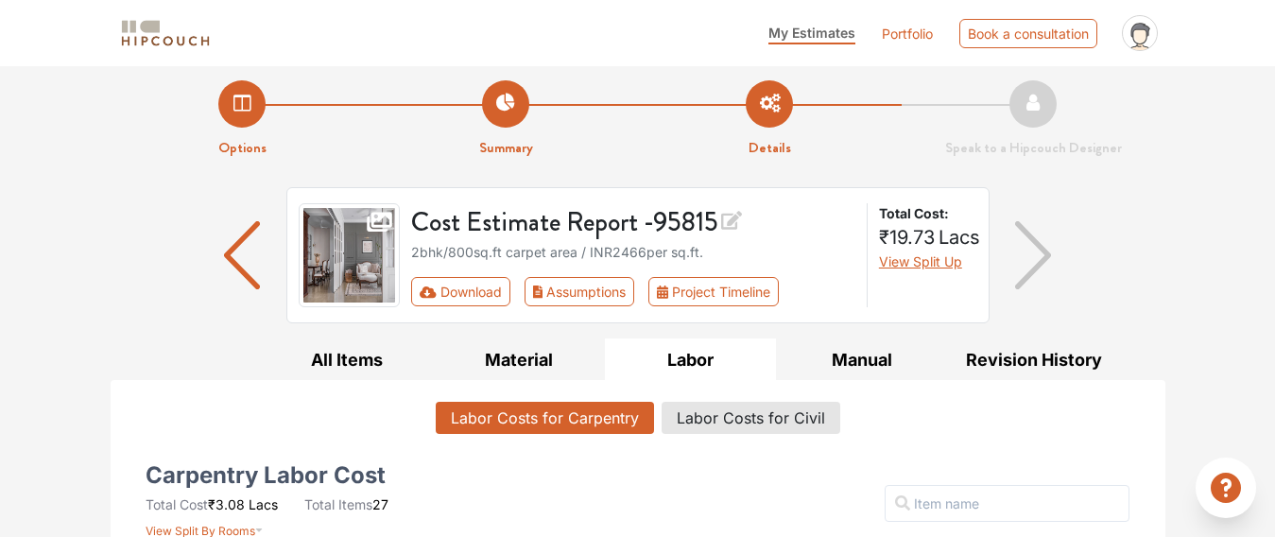
scroll to position [0, 0]
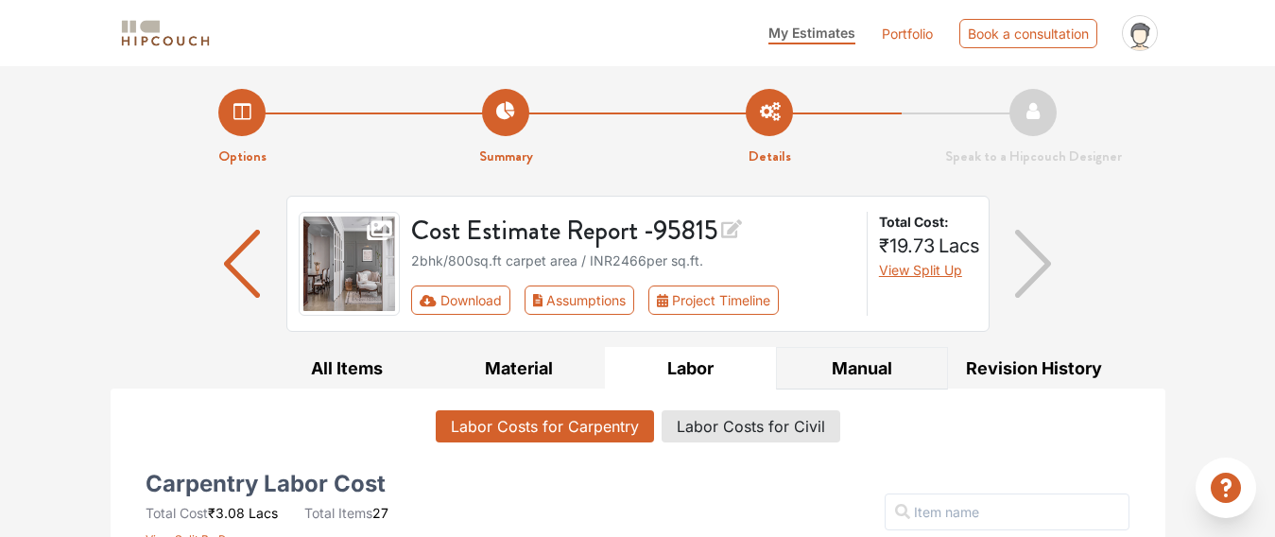
click at [855, 371] on button "Manual" at bounding box center [862, 368] width 172 height 43
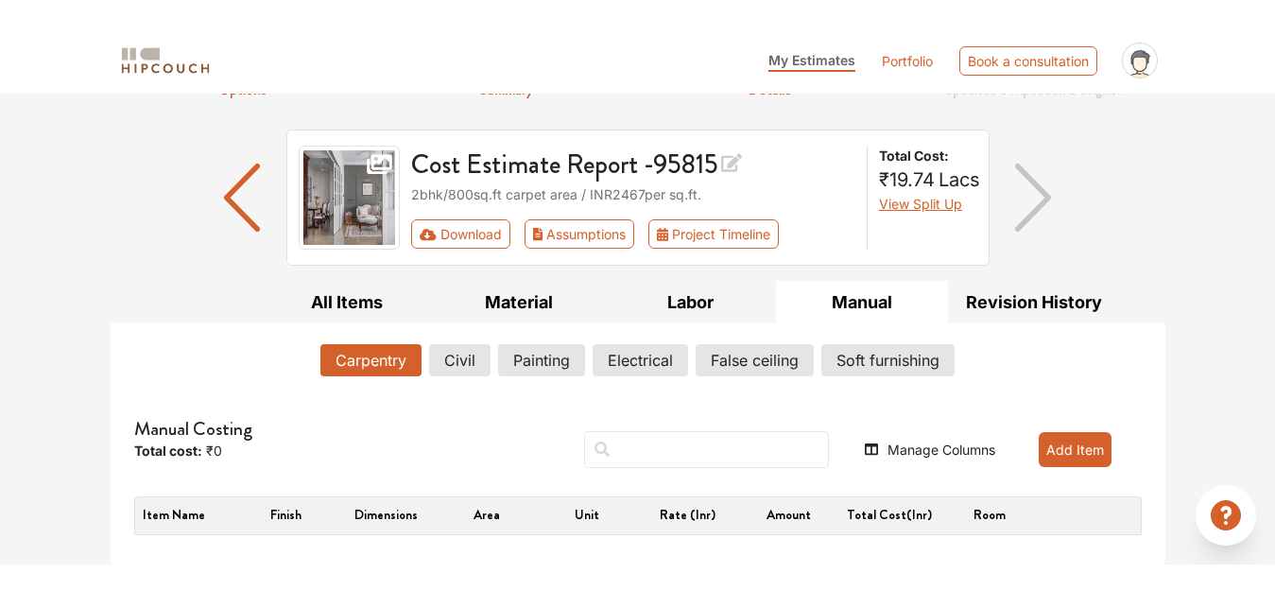
scroll to position [40, 0]
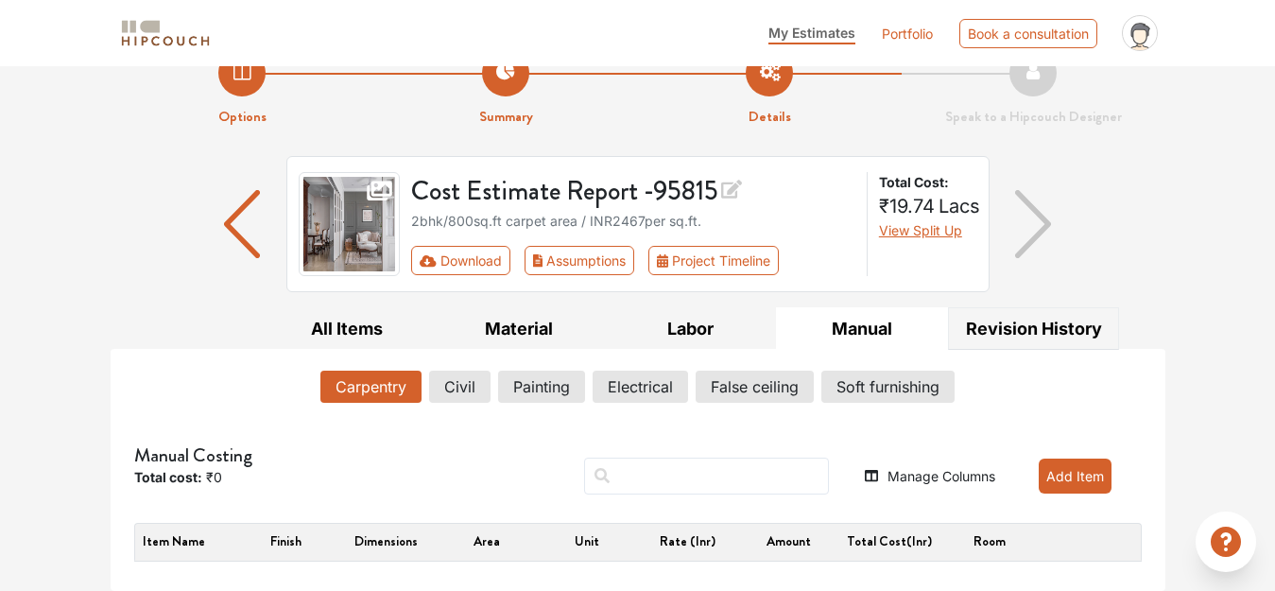
click at [1026, 324] on button "Revision History" at bounding box center [1034, 328] width 172 height 43
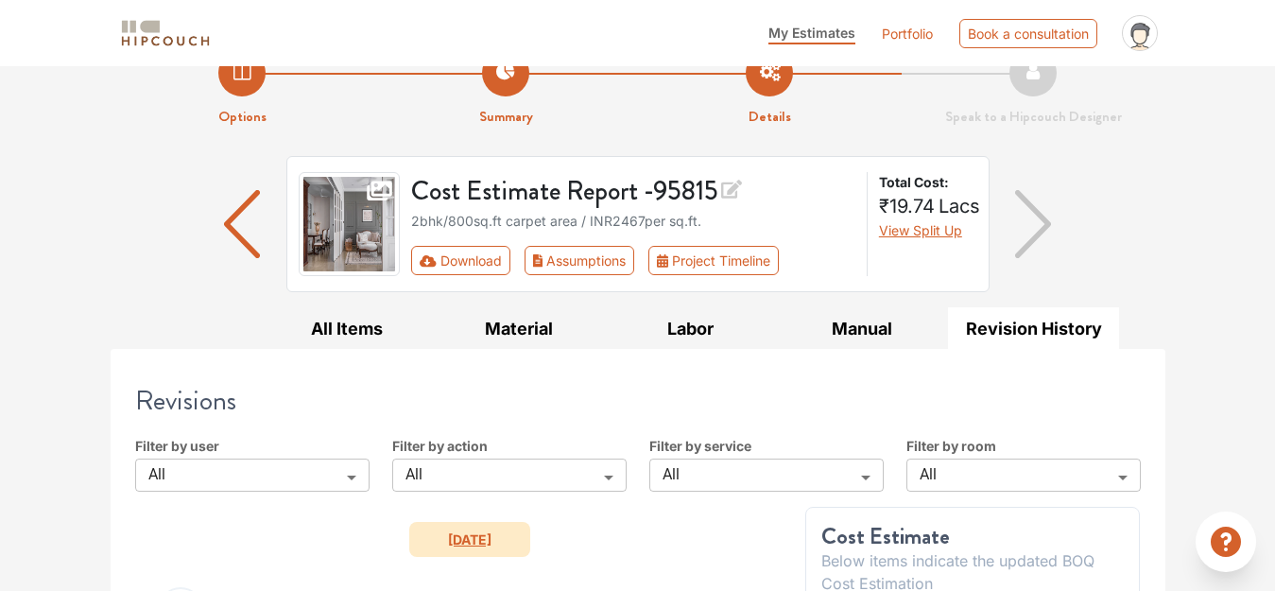
scroll to position [302, 0]
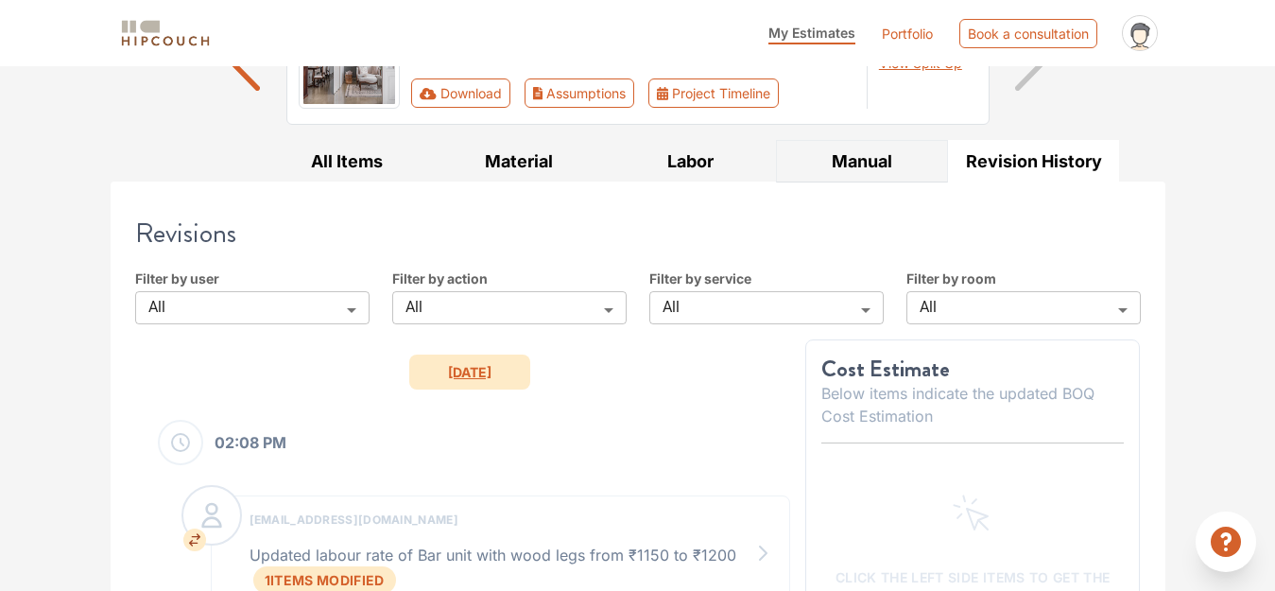
click at [871, 161] on button "Manual" at bounding box center [862, 161] width 172 height 43
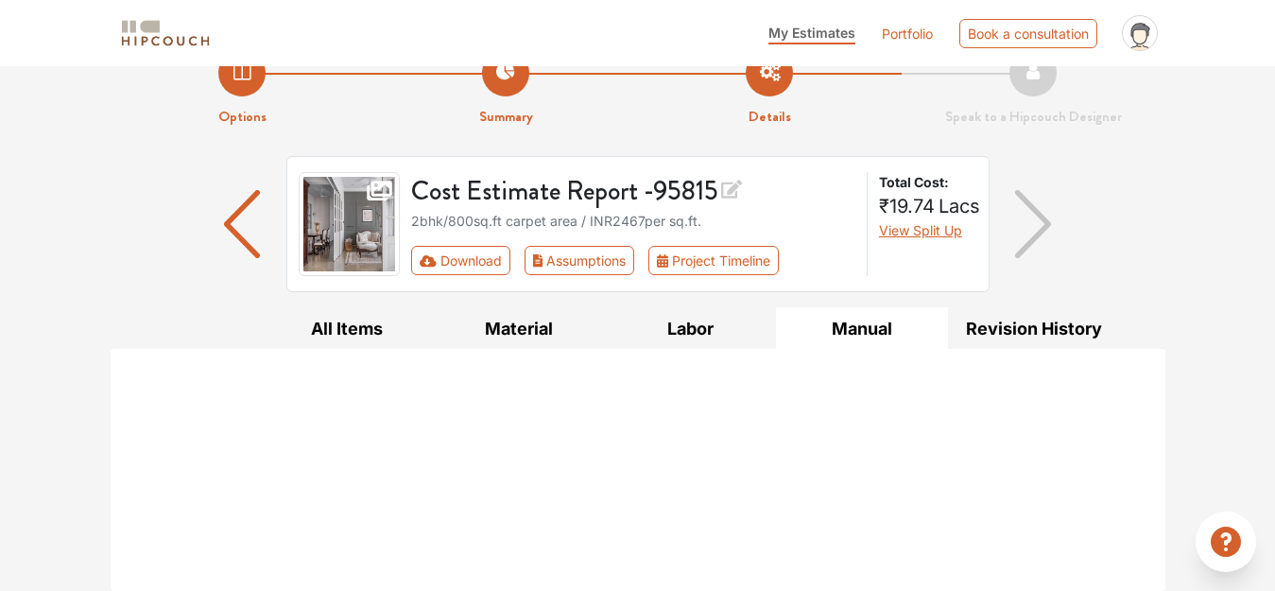
scroll to position [40, 0]
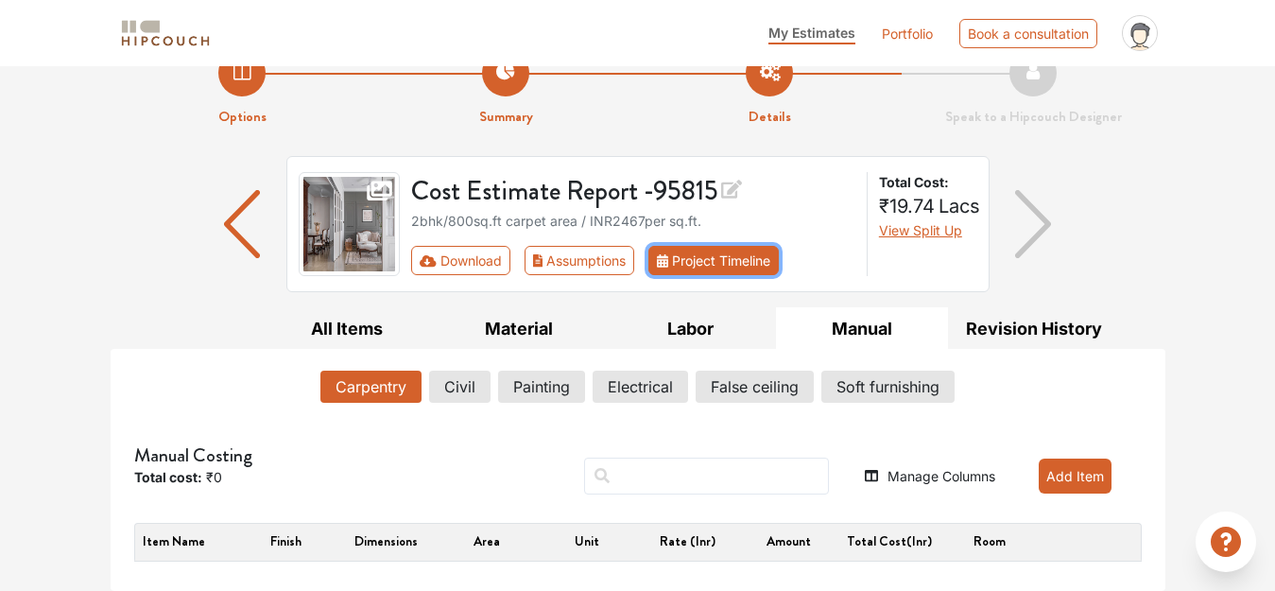
click at [708, 258] on button "Project Timeline" at bounding box center [713, 260] width 130 height 29
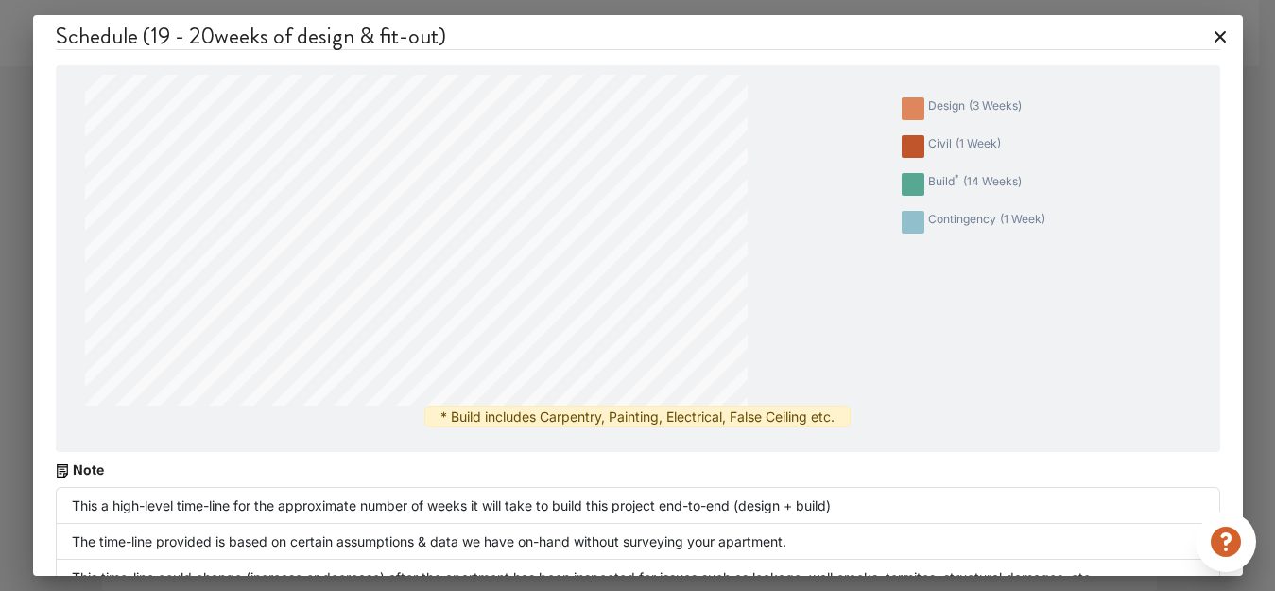
scroll to position [0, 0]
click at [1215, 37] on icon at bounding box center [1220, 37] width 11 height 11
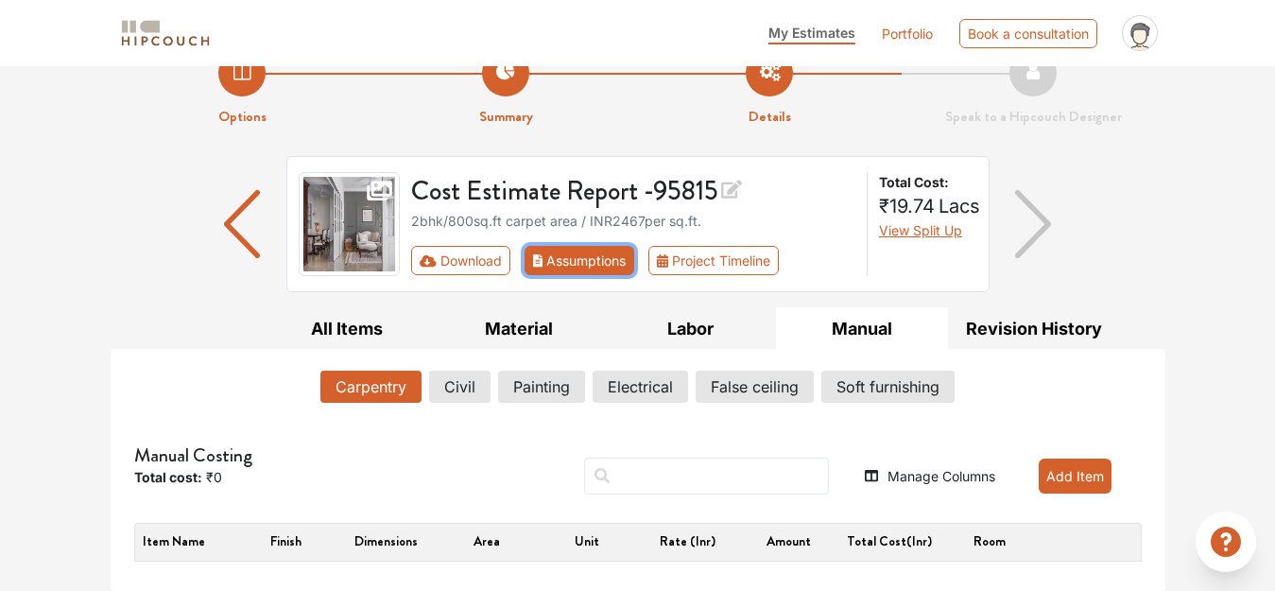
click at [595, 255] on button "Assumptions" at bounding box center [580, 260] width 111 height 29
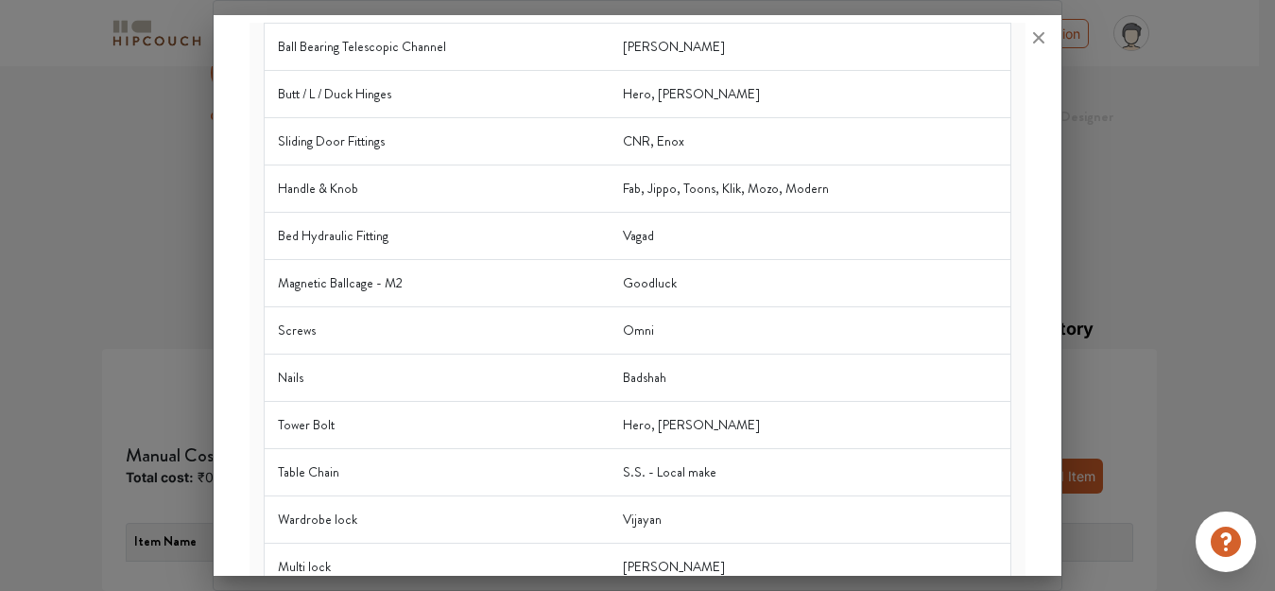
scroll to position [494, 0]
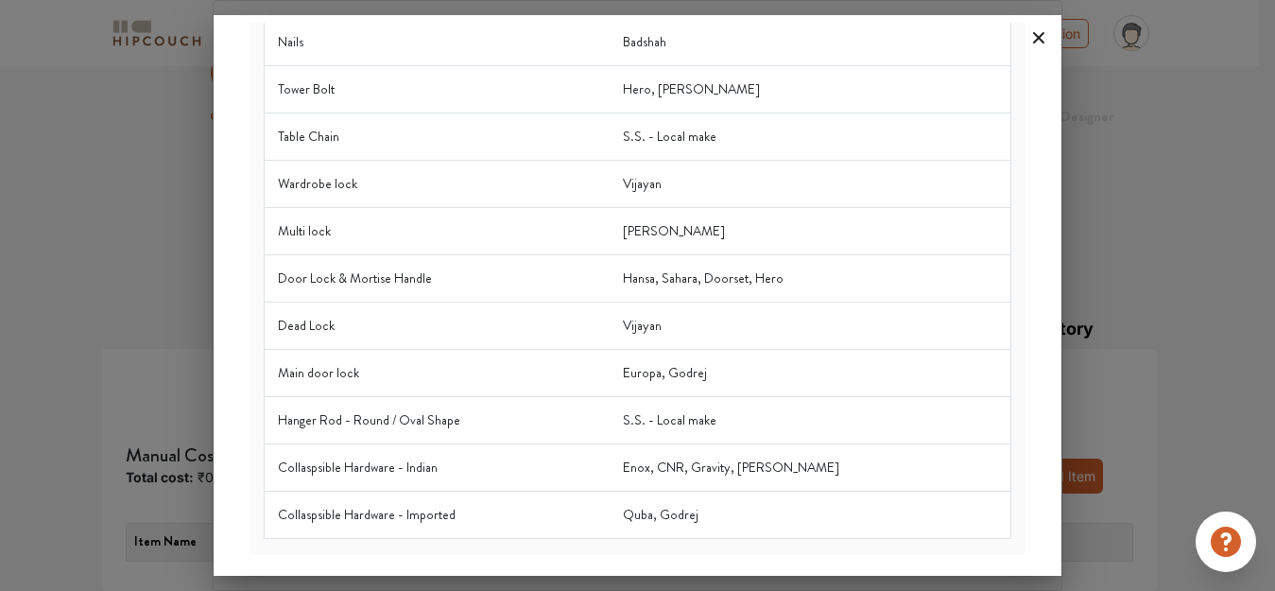
click at [1028, 31] on icon at bounding box center [1039, 38] width 30 height 30
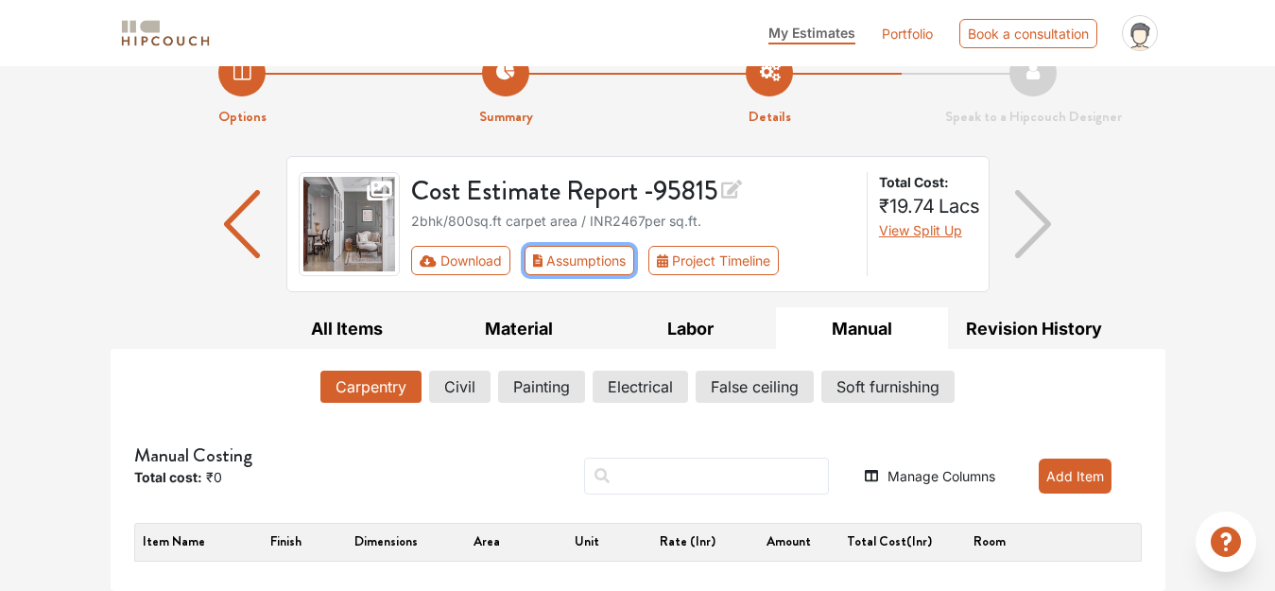
scroll to position [0, 0]
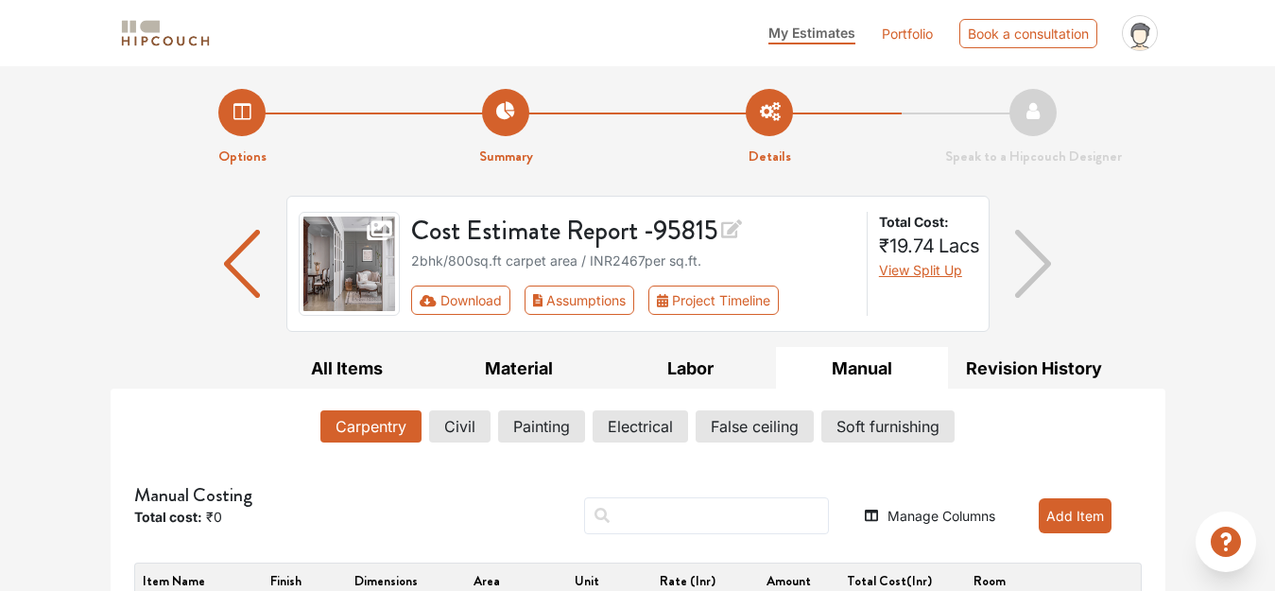
click at [238, 259] on img "button" at bounding box center [242, 264] width 37 height 68
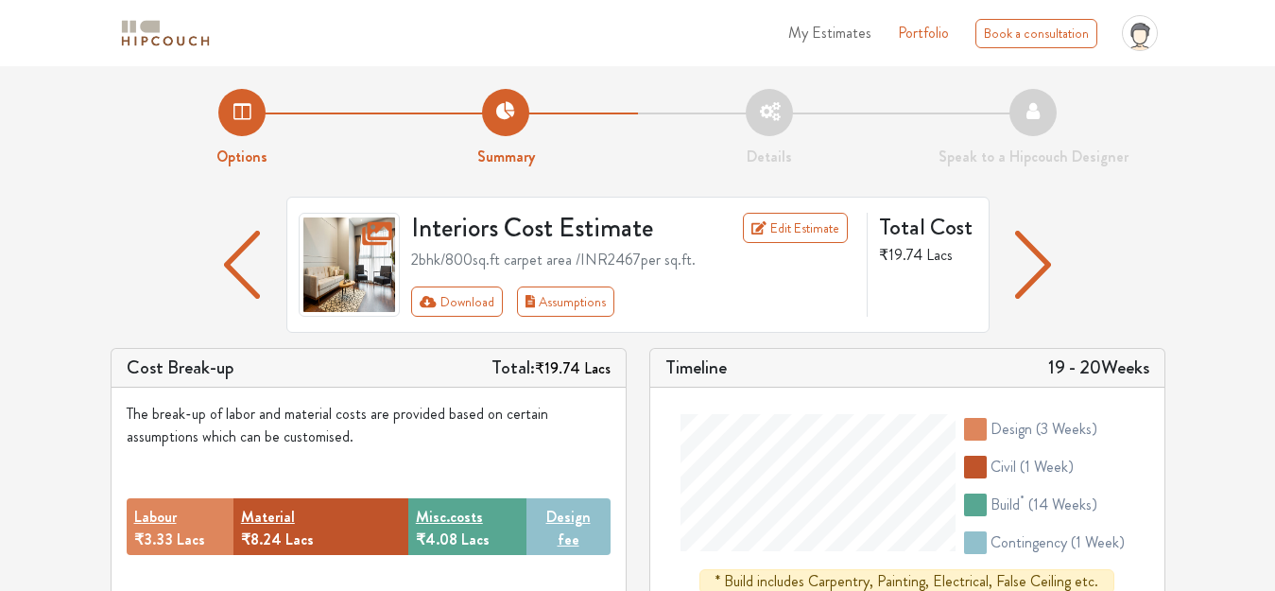
click at [242, 285] on img "button" at bounding box center [242, 265] width 37 height 68
